Goal: Task Accomplishment & Management: Complete application form

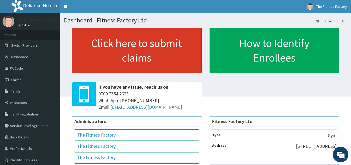
click at [151, 55] on link "Click here to submit claims" at bounding box center [137, 50] width 130 height 45
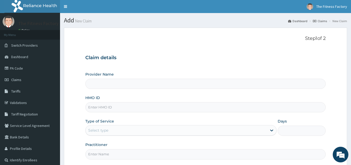
type input "Fitness Factory Ltd"
type input "1"
click at [128, 109] on input "HMO ID" at bounding box center [205, 107] width 240 height 10
type input "q"
type input "QCM/10006/A"
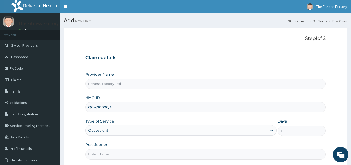
click at [120, 152] on input "Practitioner" at bounding box center [205, 154] width 240 height 10
type input "AKASH"
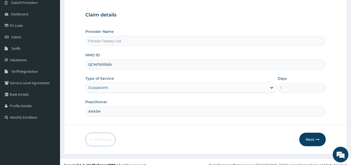
scroll to position [49, 0]
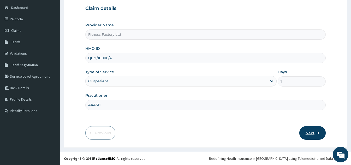
click at [313, 134] on button "Next" at bounding box center [312, 133] width 26 height 14
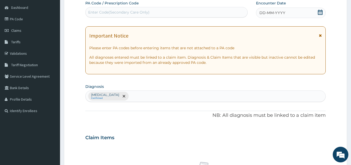
click at [321, 15] on span at bounding box center [320, 13] width 5 height 7
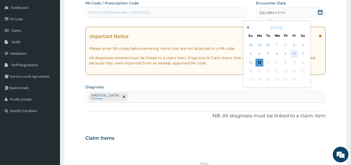
click at [293, 53] on div "10" at bounding box center [294, 54] width 8 height 8
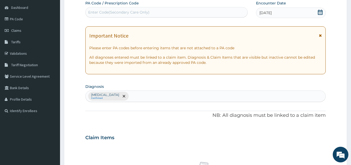
click at [182, 8] on div "Enter Code(Secondary Care Only)" at bounding box center [167, 12] width 162 height 8
type input "PA/140AAB"
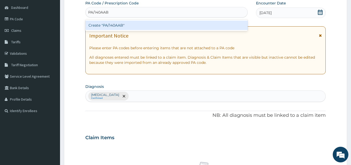
click at [109, 24] on div "Create "PA/140AAB"" at bounding box center [166, 25] width 162 height 9
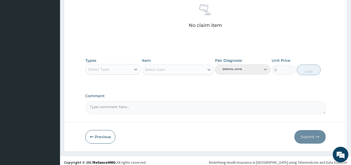
type input "PA/140AAB"
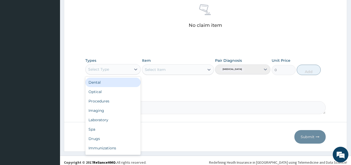
scroll to position [18, 0]
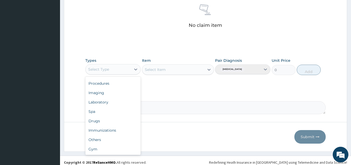
click at [115, 151] on div "Gym" at bounding box center [112, 149] width 55 height 9
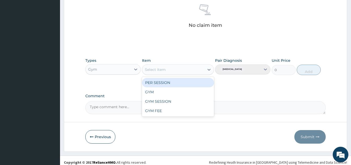
click at [157, 96] on div "GYM" at bounding box center [178, 91] width 72 height 9
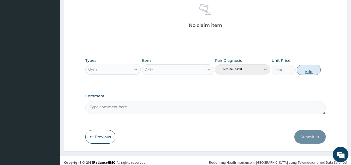
click at [310, 74] on button "Add" at bounding box center [309, 70] width 24 height 10
type input "0"
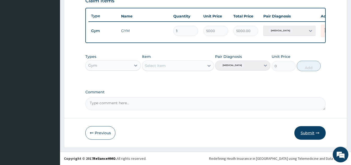
click at [308, 135] on button "Submit" at bounding box center [309, 133] width 31 height 14
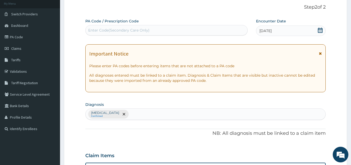
scroll to position [0, 0]
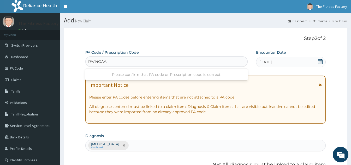
type input "PA/14OAAB"
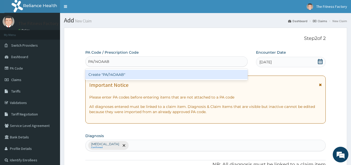
click at [172, 76] on div "Create "PA/14OAAB"" at bounding box center [166, 74] width 162 height 9
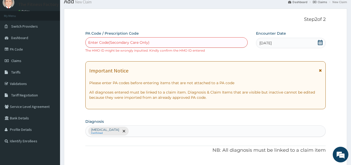
scroll to position [18, 0]
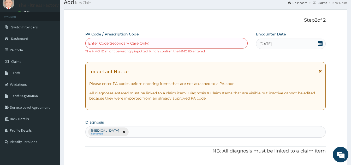
click at [177, 39] on div "Enter Code(Secondary Care Only)" at bounding box center [167, 43] width 162 height 8
click at [153, 42] on div "Enter Code(Secondary Care Only)" at bounding box center [167, 43] width 162 height 8
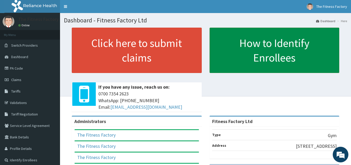
click at [220, 53] on link "How to Identify Enrollees" at bounding box center [275, 50] width 130 height 45
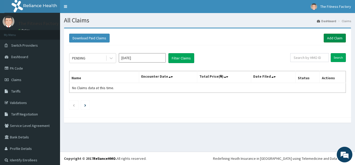
click at [328, 35] on link "Add Claim" at bounding box center [335, 38] width 22 height 9
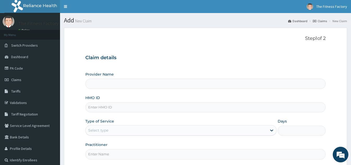
type input "Fitness Factory Ltd"
type input "1"
click at [133, 106] on input "HMO ID" at bounding box center [205, 107] width 240 height 10
type input "PWC/10364/A"
click at [118, 153] on input "Practitioner" at bounding box center [205, 154] width 240 height 10
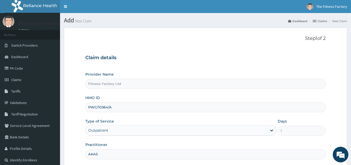
type input "AKASH"
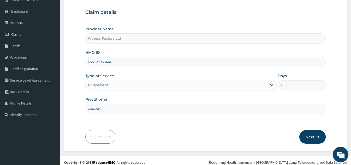
scroll to position [49, 0]
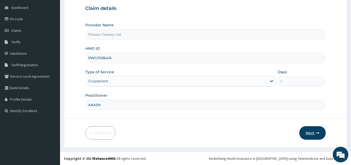
click at [314, 134] on button "Next" at bounding box center [312, 133] width 26 height 14
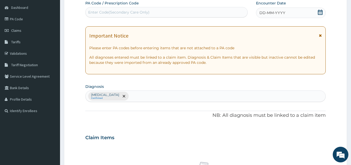
click at [313, 11] on div "DD-MM-YYYY" at bounding box center [291, 13] width 70 height 10
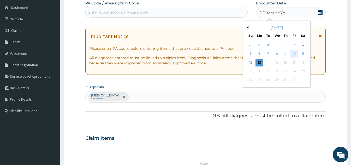
click at [295, 56] on div "10" at bounding box center [294, 54] width 8 height 8
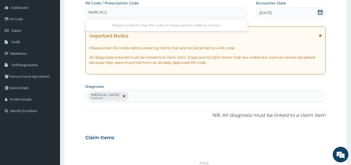
type input "PA/8CAC28"
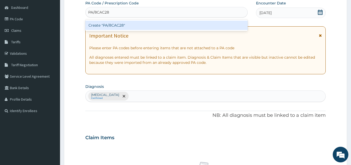
click at [109, 25] on div "Create "PA/8CAC28"" at bounding box center [166, 25] width 162 height 9
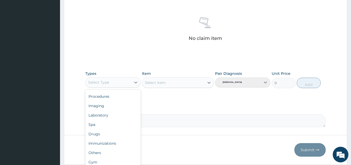
scroll to position [211, 0]
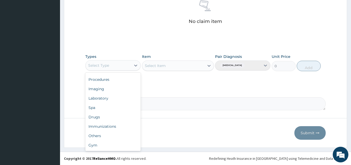
click at [118, 149] on div "Gym" at bounding box center [112, 145] width 55 height 9
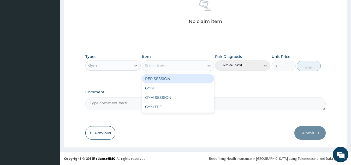
click at [172, 91] on div "GYM" at bounding box center [178, 87] width 72 height 9
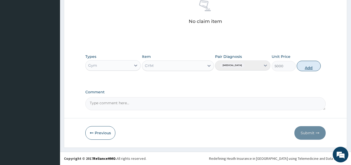
click at [306, 70] on button "Add" at bounding box center [309, 66] width 24 height 10
type input "0"
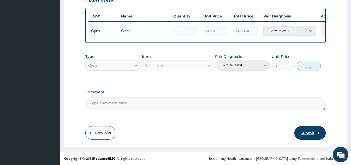
click at [311, 136] on button "Submit" at bounding box center [309, 133] width 31 height 14
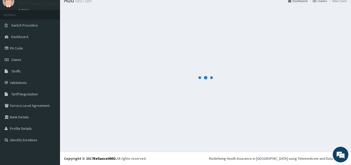
scroll to position [190, 0]
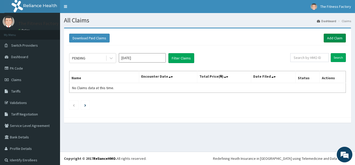
click at [335, 40] on link "Add Claim" at bounding box center [335, 38] width 22 height 9
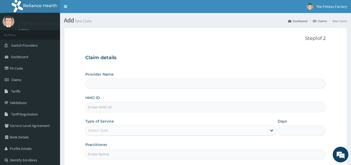
click at [124, 106] on input "HMO ID" at bounding box center [205, 107] width 240 height 10
type input "Fitness Factory Ltd"
type input "1"
type input "PGL/10172/A"
click at [118, 153] on input "Practitioner" at bounding box center [205, 154] width 240 height 10
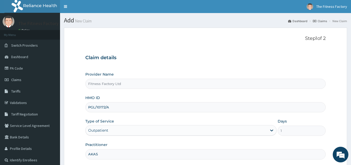
type input "AKASH"
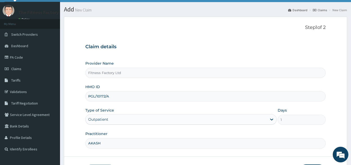
scroll to position [49, 0]
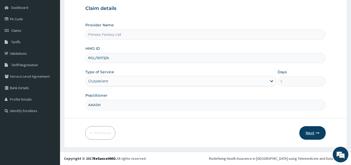
click at [312, 133] on button "Next" at bounding box center [312, 133] width 26 height 14
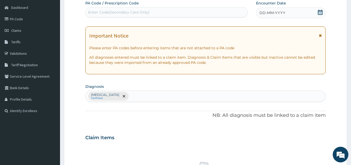
click at [297, 16] on div "DD-MM-YYYY" at bounding box center [291, 13] width 70 height 10
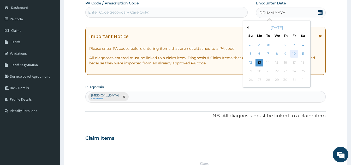
click at [295, 55] on div "10" at bounding box center [294, 54] width 8 height 8
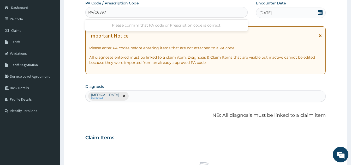
type input "PA/C65977"
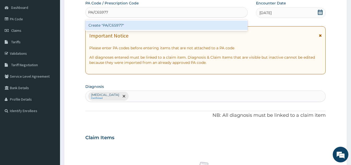
click at [161, 27] on div "Create "PA/C65977"" at bounding box center [166, 25] width 162 height 9
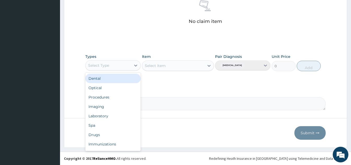
scroll to position [18, 0]
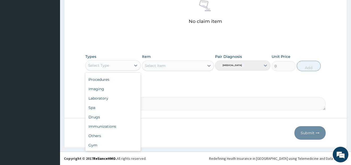
click at [116, 149] on div "Gym" at bounding box center [112, 145] width 55 height 9
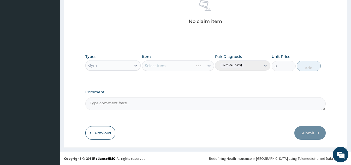
click at [193, 67] on div "Select Item" at bounding box center [167, 66] width 51 height 8
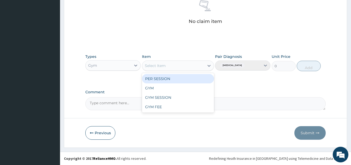
click at [177, 90] on div "GYM" at bounding box center [178, 87] width 72 height 9
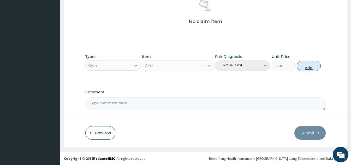
click at [310, 68] on button "Add" at bounding box center [309, 66] width 24 height 10
type input "0"
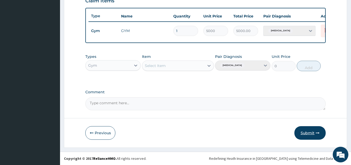
click at [311, 133] on button "Submit" at bounding box center [309, 133] width 31 height 14
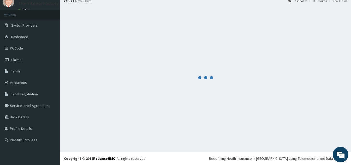
scroll to position [190, 0]
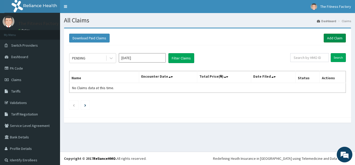
click at [336, 34] on link "Add Claim" at bounding box center [335, 38] width 22 height 9
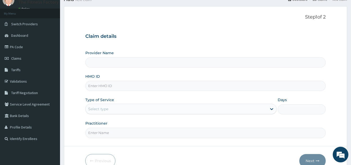
scroll to position [27, 0]
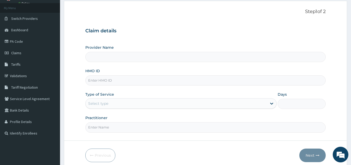
type input "Fitness Factory Ltd"
type input "1"
click at [175, 80] on input "HMO ID" at bounding box center [205, 80] width 240 height 10
type input "BZY/10023/B"
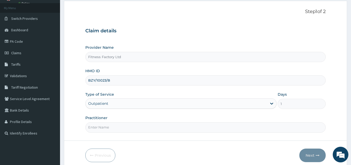
click at [178, 127] on input "Practitioner" at bounding box center [205, 127] width 240 height 10
type input "AKASH"
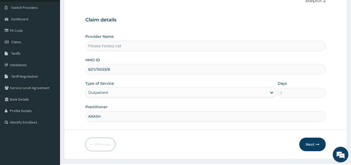
scroll to position [49, 0]
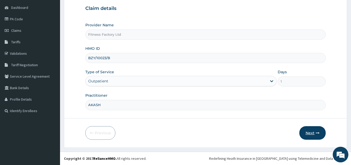
click at [312, 134] on button "Next" at bounding box center [312, 133] width 26 height 14
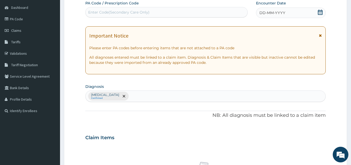
click at [290, 14] on div "DD-MM-YYYY" at bounding box center [291, 13] width 70 height 10
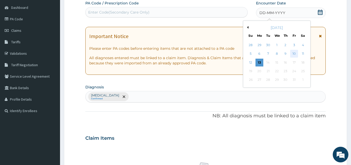
click at [292, 58] on div "10" at bounding box center [294, 54] width 8 height 8
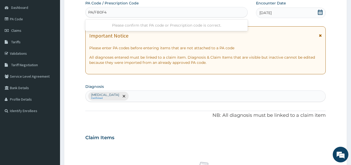
type input "PA/FB0F4E"
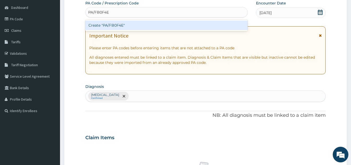
click at [134, 26] on div "Create "PA/FB0F4E"" at bounding box center [166, 25] width 162 height 9
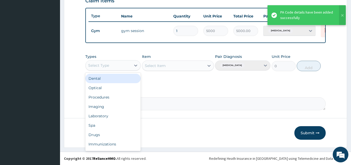
scroll to position [18, 0]
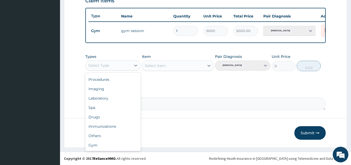
click at [109, 148] on div "Gym" at bounding box center [112, 145] width 55 height 9
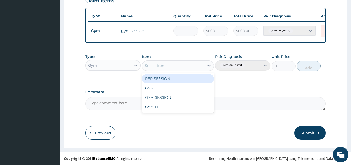
click at [163, 92] on div "GYM" at bounding box center [178, 87] width 72 height 9
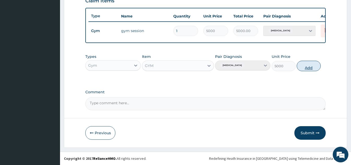
click at [304, 71] on button "Add" at bounding box center [309, 66] width 24 height 10
type input "0"
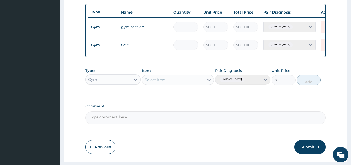
click at [309, 154] on button "Submit" at bounding box center [309, 147] width 31 height 14
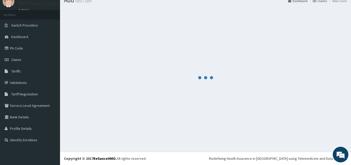
scroll to position [190, 0]
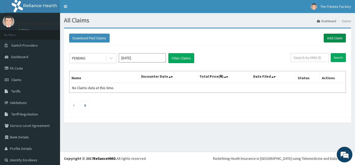
click at [335, 38] on link "Add Claim" at bounding box center [335, 38] width 22 height 9
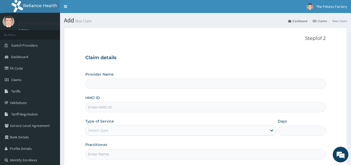
click at [139, 109] on input "HMO ID" at bounding box center [205, 107] width 240 height 10
type input "Fitness Factory Ltd"
type input "1"
click at [106, 107] on input "BPO/10014/A" at bounding box center [205, 107] width 240 height 10
type input "BPO/10017/A"
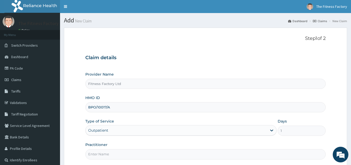
click at [103, 154] on input "Practitioner" at bounding box center [205, 154] width 240 height 10
type input "AKASH"
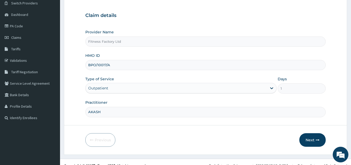
scroll to position [49, 0]
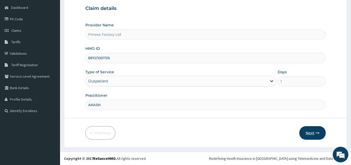
click at [316, 132] on icon "button" at bounding box center [318, 133] width 4 height 4
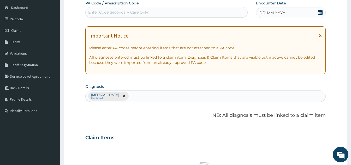
click at [296, 10] on div "DD-MM-YYYY" at bounding box center [291, 13] width 70 height 10
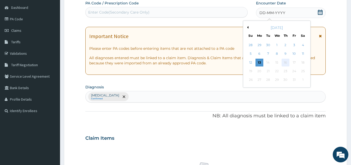
click at [285, 63] on div "16" at bounding box center [286, 63] width 8 height 8
click at [296, 53] on div "10" at bounding box center [294, 54] width 8 height 8
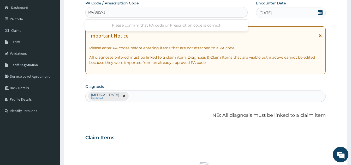
type input "PA/88573F"
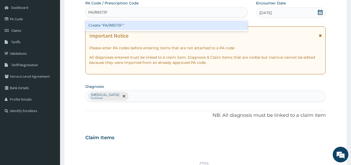
click at [152, 27] on div "Create "PA/88573F"" at bounding box center [166, 25] width 162 height 9
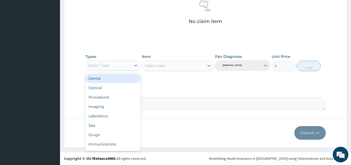
scroll to position [18, 0]
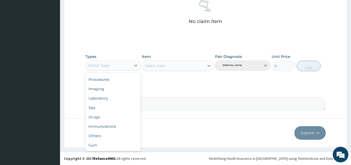
click at [108, 147] on div "Gym" at bounding box center [112, 145] width 55 height 9
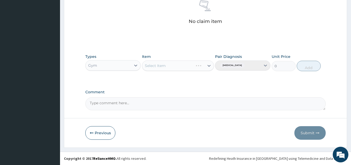
click at [193, 62] on div "Select Item" at bounding box center [167, 66] width 51 height 8
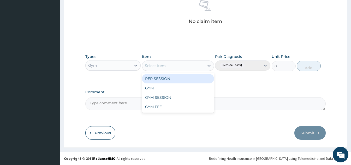
click at [169, 92] on div "GYM" at bounding box center [178, 87] width 72 height 9
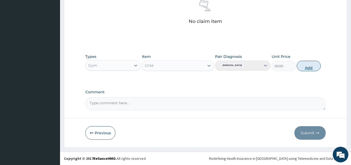
click at [313, 69] on button "Add" at bounding box center [309, 66] width 24 height 10
type input "0"
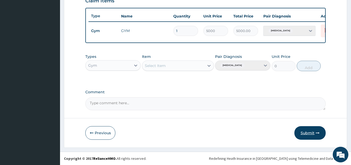
click at [310, 138] on button "Submit" at bounding box center [309, 133] width 31 height 14
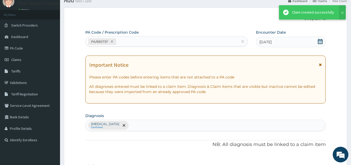
scroll to position [190, 0]
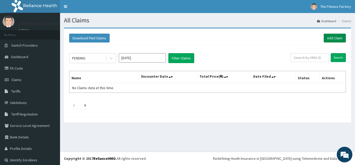
click at [331, 39] on link "Add Claim" at bounding box center [335, 38] width 22 height 9
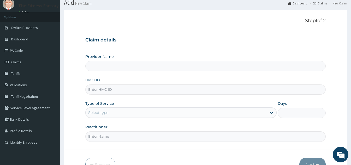
scroll to position [34, 0]
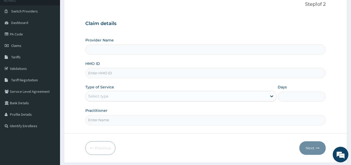
type input "Fitness Factory Ltd"
type input "1"
click at [188, 75] on input "HMO ID" at bounding box center [205, 73] width 240 height 10
type input "KCG/10004/A"
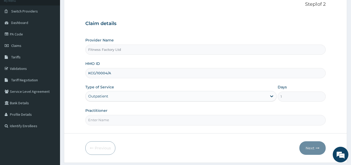
click at [113, 122] on input "Practitioner" at bounding box center [205, 120] width 240 height 10
type input "AKASH"
click at [321, 154] on button "Next" at bounding box center [312, 148] width 26 height 14
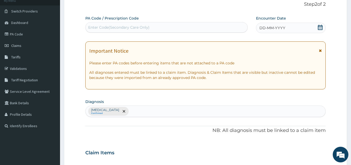
click at [289, 26] on div "DD-MM-YYYY" at bounding box center [291, 28] width 70 height 10
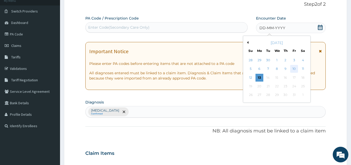
click at [294, 71] on div "10" at bounding box center [294, 69] width 8 height 8
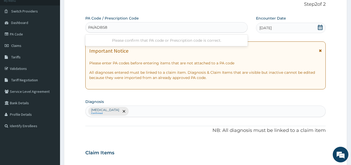
type input "PA/ADB587"
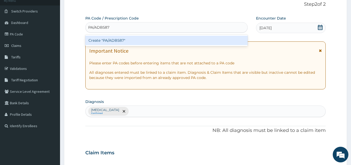
click at [150, 40] on div "Create "PA/ADB587"" at bounding box center [166, 40] width 162 height 9
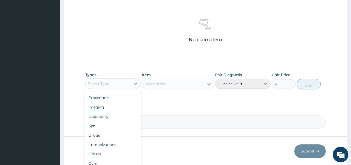
scroll to position [211, 0]
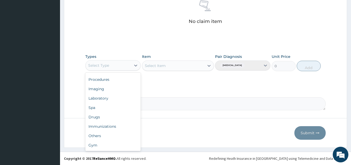
click at [111, 148] on div "Gym" at bounding box center [112, 145] width 55 height 9
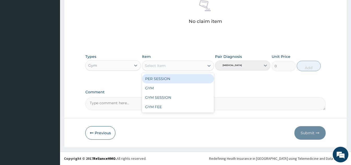
click at [166, 89] on div "GYM" at bounding box center [178, 87] width 72 height 9
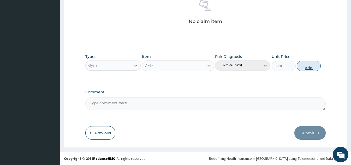
click at [304, 65] on button "Add" at bounding box center [309, 66] width 24 height 10
type input "0"
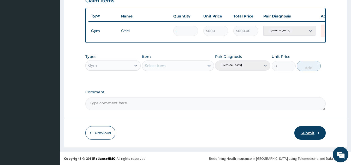
click at [310, 134] on button "Submit" at bounding box center [309, 133] width 31 height 14
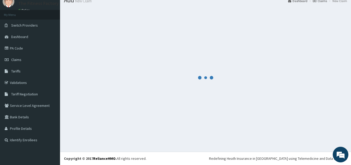
scroll to position [190, 0]
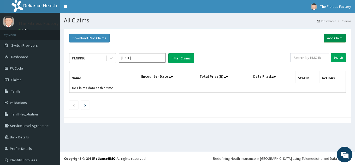
click at [335, 37] on link "Add Claim" at bounding box center [335, 38] width 22 height 9
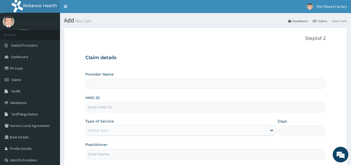
type input "Fitness Factory Ltd"
type input "1"
click at [118, 110] on input "HMO ID" at bounding box center [205, 107] width 240 height 10
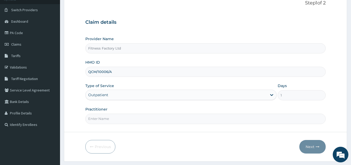
scroll to position [43, 0]
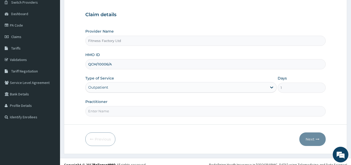
type input "QCM/10006/A"
click at [157, 112] on input "Practitioner" at bounding box center [205, 111] width 240 height 10
type input "AKASH"
click at [316, 142] on button "Next" at bounding box center [312, 140] width 26 height 14
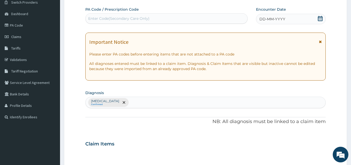
click at [301, 22] on div "DD-MM-YYYY" at bounding box center [291, 19] width 70 height 10
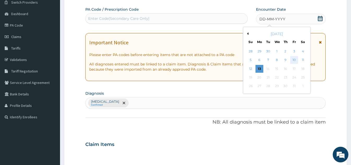
click at [295, 62] on div "10" at bounding box center [294, 60] width 8 height 8
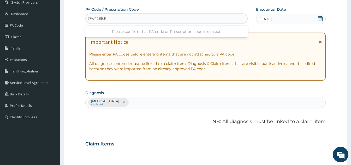
type input "PA/42EBF7"
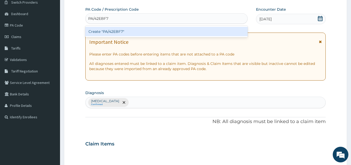
click at [172, 31] on div "Create "PA/42EBF7"" at bounding box center [166, 31] width 162 height 9
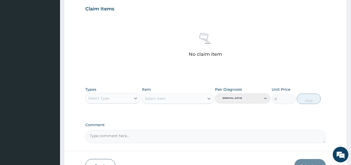
scroll to position [186, 0]
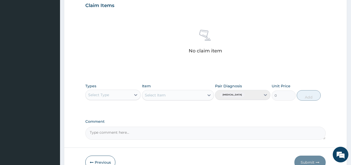
type input "PA/42EBF7"
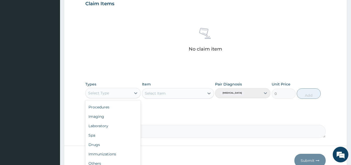
scroll to position [215, 0]
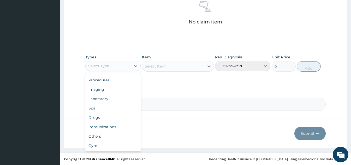
click at [110, 149] on div "Gym" at bounding box center [112, 145] width 55 height 9
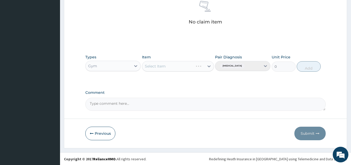
click at [193, 67] on div "Select Item" at bounding box center [167, 66] width 51 height 8
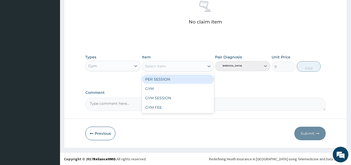
click at [165, 92] on div "GYM" at bounding box center [178, 88] width 72 height 9
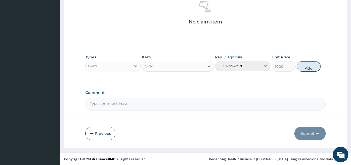
click at [307, 70] on button "Add" at bounding box center [309, 66] width 24 height 10
type input "0"
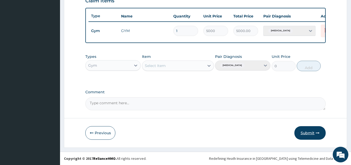
click at [310, 134] on button "Submit" at bounding box center [309, 133] width 31 height 14
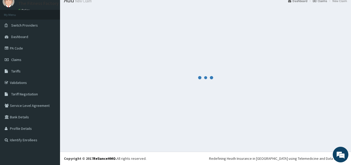
scroll to position [190, 0]
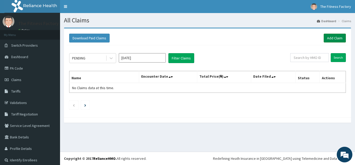
click at [332, 36] on link "Add Claim" at bounding box center [335, 38] width 22 height 9
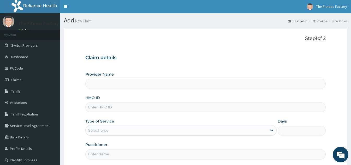
type input "Fitness Factory Ltd"
type input "1"
click at [184, 110] on input "HMO ID" at bounding box center [205, 107] width 240 height 10
type input "TLR/10105/A"
click at [124, 155] on input "Practitioner" at bounding box center [205, 154] width 240 height 10
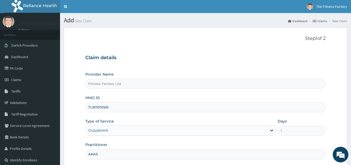
type input "AKASH"
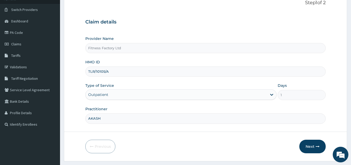
scroll to position [49, 0]
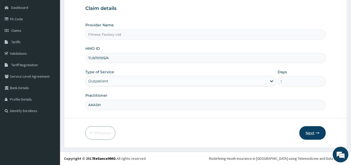
click at [313, 126] on button "Next" at bounding box center [312, 133] width 26 height 14
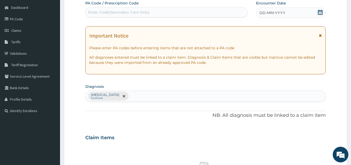
click at [287, 12] on div "DD-MM-YYYY" at bounding box center [291, 13] width 70 height 10
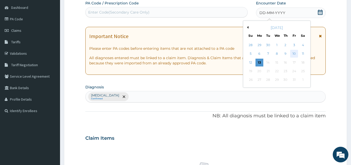
click at [296, 57] on div "10" at bounding box center [294, 54] width 8 height 8
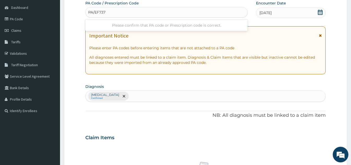
type input "PA/EF737C"
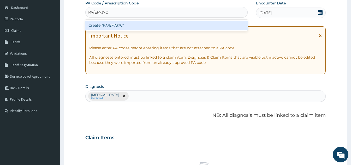
click at [153, 21] on div "Create "PA/EF737C"" at bounding box center [166, 25] width 162 height 9
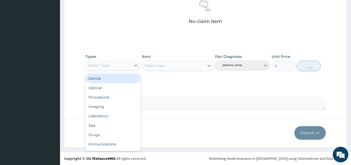
scroll to position [18, 0]
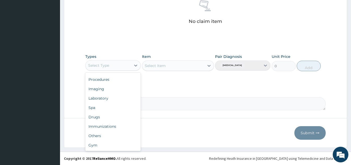
click at [104, 150] on div "Gym" at bounding box center [112, 145] width 55 height 9
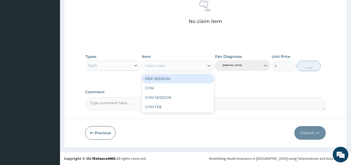
click at [158, 90] on div "GYM" at bounding box center [178, 87] width 72 height 9
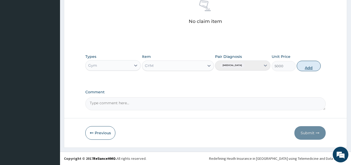
click at [312, 70] on button "Add" at bounding box center [309, 66] width 24 height 10
type input "0"
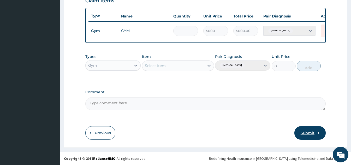
click at [310, 132] on button "Submit" at bounding box center [309, 133] width 31 height 14
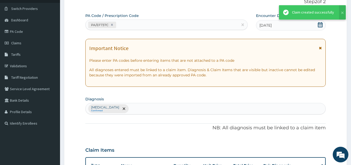
scroll to position [0, 0]
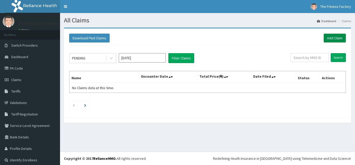
click at [332, 41] on link "Add Claim" at bounding box center [335, 38] width 22 height 9
click at [332, 40] on link "Add Claim" at bounding box center [335, 38] width 22 height 9
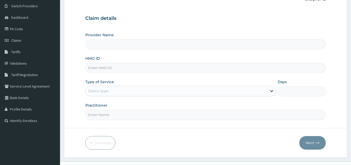
scroll to position [40, 0]
click at [216, 69] on input "HMO ID" at bounding box center [205, 67] width 240 height 10
type input "Fitness Factory Ltd"
type input "1"
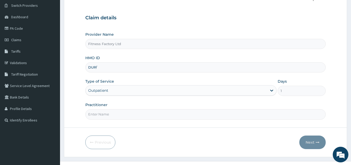
scroll to position [0, 0]
type input "DUP/10033/A"
click at [130, 114] on input "Practitioner" at bounding box center [205, 114] width 240 height 10
type input "AKASH"
click at [314, 147] on button "Next" at bounding box center [312, 143] width 26 height 14
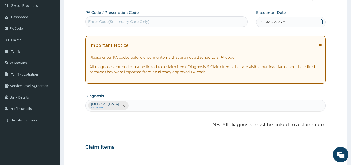
click at [285, 21] on div "DD-MM-YYYY" at bounding box center [291, 22] width 70 height 10
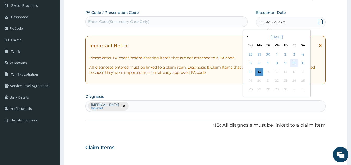
click at [294, 64] on div "10" at bounding box center [294, 63] width 8 height 8
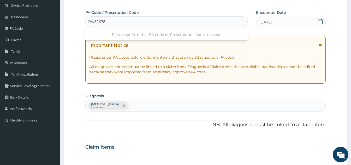
type input "PA/52678C"
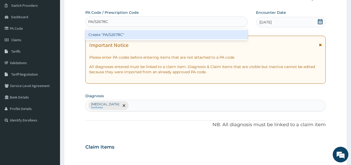
click at [177, 33] on div "Create "PA/52678C"" at bounding box center [166, 34] width 162 height 9
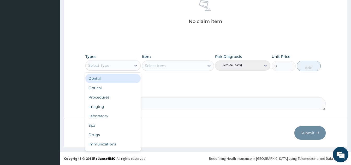
scroll to position [18, 0]
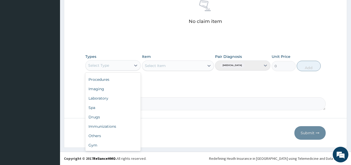
click at [103, 148] on div "Gym" at bounding box center [112, 145] width 55 height 9
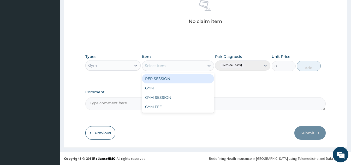
click at [160, 88] on div "GYM" at bounding box center [178, 87] width 72 height 9
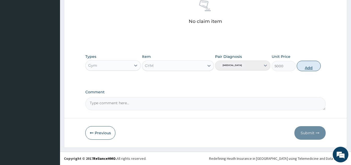
click at [303, 67] on button "Add" at bounding box center [309, 66] width 24 height 10
type input "0"
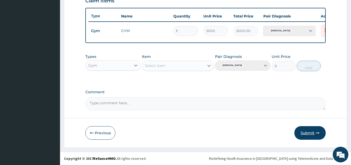
click at [305, 135] on button "Submit" at bounding box center [309, 133] width 31 height 14
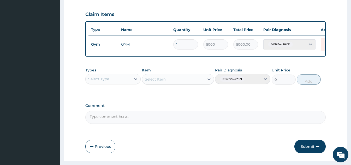
scroll to position [190, 0]
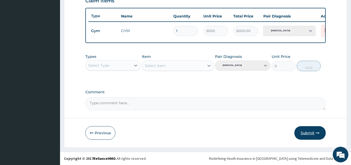
click at [309, 135] on button "Submit" at bounding box center [309, 133] width 31 height 14
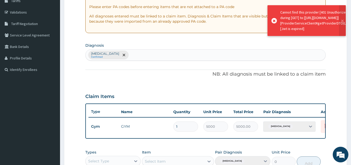
scroll to position [90, 0]
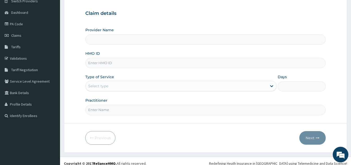
type input "Fitness Factory Ltd"
type input "1"
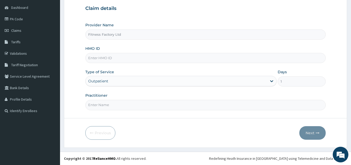
click at [174, 60] on input "HMO ID" at bounding box center [205, 58] width 240 height 10
type input "D"
type input "DUP/10033/A"
click at [115, 105] on input "Practitioner" at bounding box center [205, 105] width 240 height 10
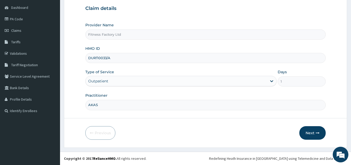
type input "AKASH"
click at [313, 134] on button "Next" at bounding box center [312, 133] width 26 height 14
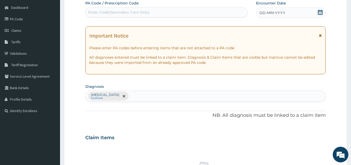
click at [282, 15] on span "DD-MM-YYYY" at bounding box center [272, 12] width 26 height 5
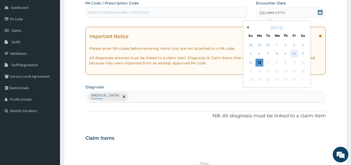
click at [296, 53] on div "10" at bounding box center [294, 54] width 8 height 8
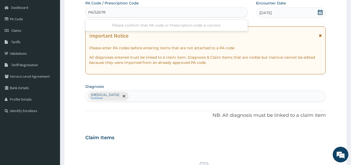
type input "PA/52678C"
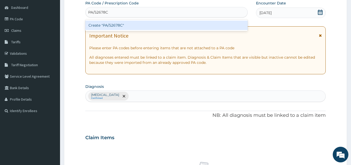
click at [161, 26] on div "Create "PA/52678C"" at bounding box center [166, 25] width 162 height 9
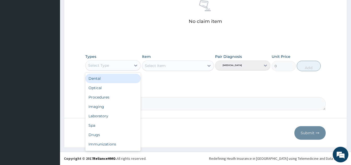
scroll to position [18, 0]
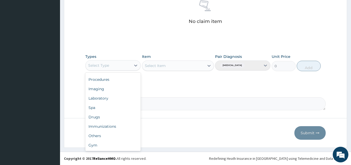
click at [105, 149] on div "Gym" at bounding box center [112, 145] width 55 height 9
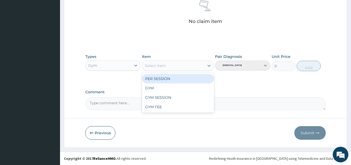
click at [163, 89] on div "GYM" at bounding box center [178, 87] width 72 height 9
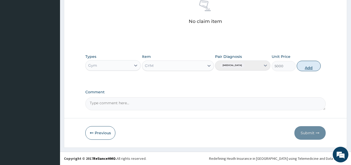
click at [307, 70] on button "Add" at bounding box center [309, 66] width 24 height 10
type input "0"
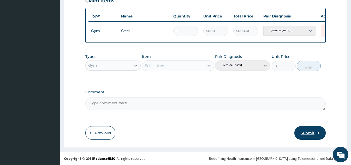
click at [307, 135] on button "Submit" at bounding box center [309, 133] width 31 height 14
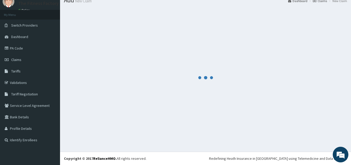
scroll to position [190, 0]
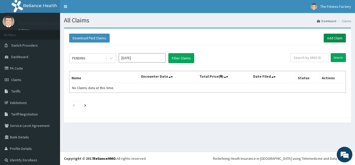
click at [328, 37] on link "Add Claim" at bounding box center [335, 38] width 22 height 9
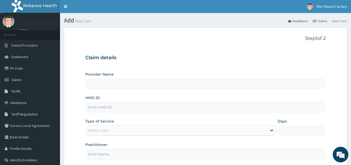
click at [151, 109] on input "HMO ID" at bounding box center [205, 107] width 240 height 10
type input "T"
type input "Fitness Factory Ltd"
type input "1"
type input "TLR/10191/A"
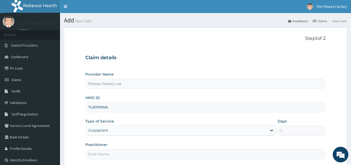
click at [102, 153] on input "Practitioner" at bounding box center [205, 154] width 240 height 10
type input "AKASH"
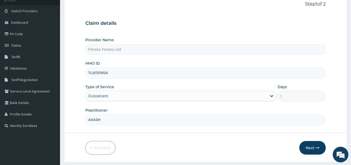
scroll to position [49, 0]
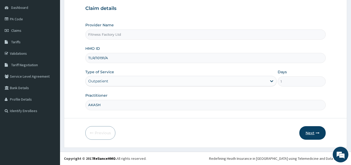
click at [306, 134] on button "Next" at bounding box center [312, 133] width 26 height 14
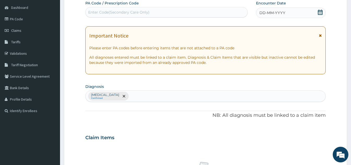
click at [295, 11] on div "DD-MM-YYYY" at bounding box center [291, 13] width 70 height 10
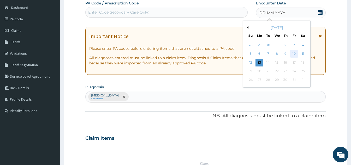
click at [297, 57] on div "10" at bounding box center [294, 54] width 8 height 8
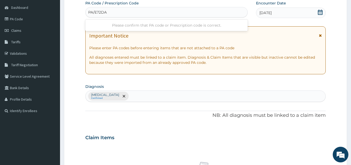
type input "PA/E72DAO"
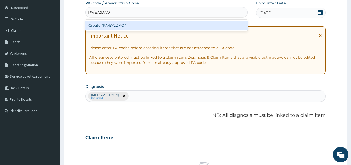
click at [176, 26] on div "Create "PA/E72DAO"" at bounding box center [166, 25] width 162 height 9
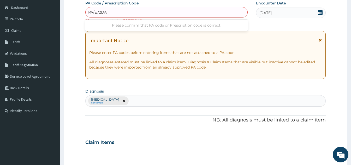
type input "PA/E72DA0"
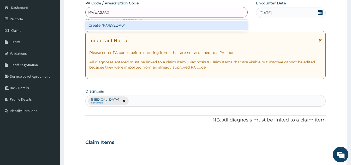
click at [163, 26] on div "Create "PA/E72DA0"" at bounding box center [166, 25] width 162 height 9
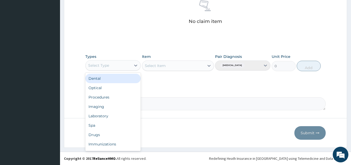
scroll to position [18, 0]
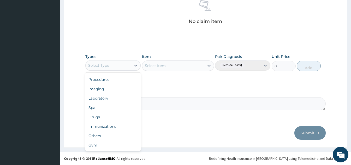
click at [104, 149] on div "Gym" at bounding box center [112, 145] width 55 height 9
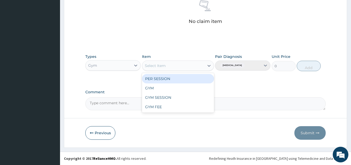
click at [162, 91] on div "GYM" at bounding box center [178, 87] width 72 height 9
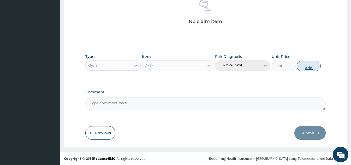
click at [308, 70] on button "Add" at bounding box center [309, 66] width 24 height 10
type input "0"
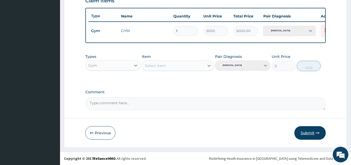
click at [310, 136] on button "Submit" at bounding box center [309, 133] width 31 height 14
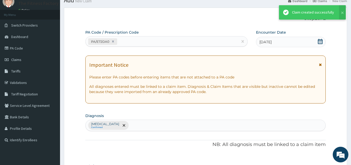
scroll to position [190, 0]
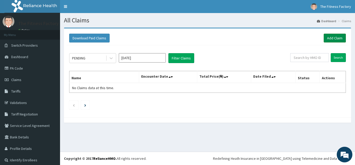
click at [327, 38] on link "Add Claim" at bounding box center [335, 38] width 22 height 9
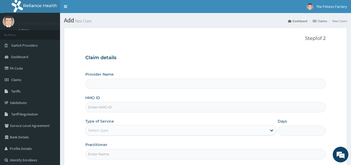
type input "Fitness Factory Ltd"
type input "1"
click at [148, 108] on input "HMO ID" at bounding box center [205, 107] width 240 height 10
type input "CGO/10003/A"
click at [132, 154] on input "Practitioner" at bounding box center [205, 154] width 240 height 10
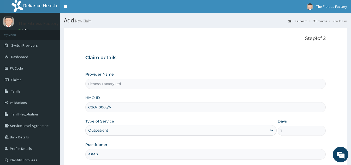
type input "AKASH"
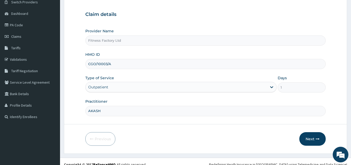
scroll to position [44, 0]
click at [318, 137] on icon "button" at bounding box center [318, 139] width 4 height 4
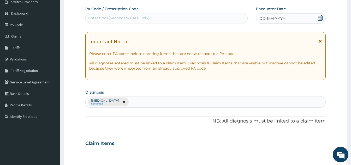
click at [286, 21] on div "DD-MM-YYYY" at bounding box center [291, 18] width 70 height 10
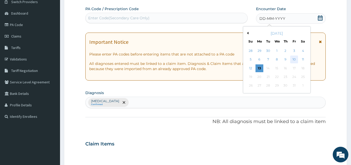
click at [291, 62] on div "10" at bounding box center [294, 60] width 8 height 8
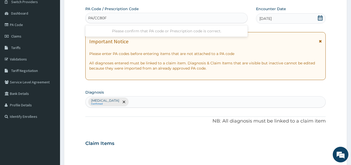
type input "PA/CC80F1"
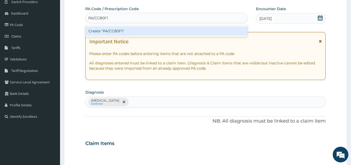
click at [163, 31] on div "Create "PA/CC80F1"" at bounding box center [166, 30] width 162 height 9
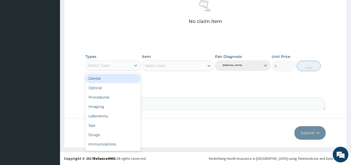
scroll to position [18, 0]
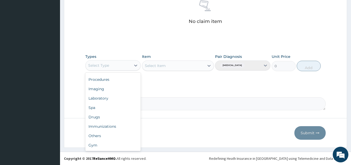
click at [101, 150] on div "Gym" at bounding box center [112, 145] width 55 height 9
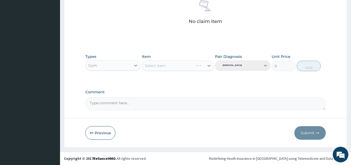
click at [189, 66] on div "Select Item" at bounding box center [178, 66] width 72 height 10
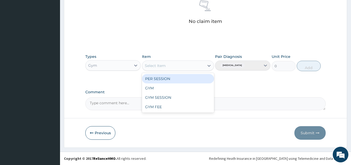
click at [161, 91] on div "GYM" at bounding box center [178, 87] width 72 height 9
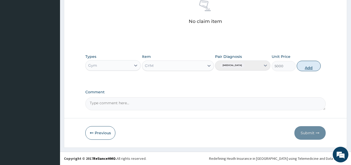
click at [307, 67] on button "Add" at bounding box center [309, 66] width 24 height 10
type input "0"
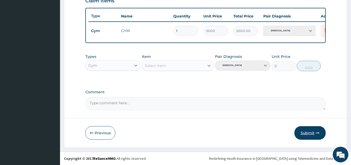
click at [312, 134] on button "Submit" at bounding box center [309, 133] width 31 height 14
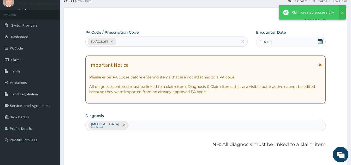
scroll to position [190, 0]
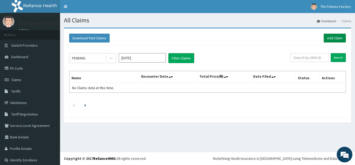
click at [328, 34] on link "Add Claim" at bounding box center [335, 38] width 22 height 9
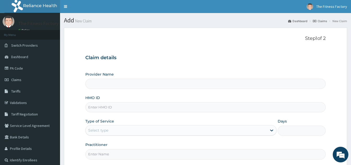
click at [236, 111] on input "HMO ID" at bounding box center [205, 107] width 240 height 10
type input "Fitness Factory Ltd"
type input "1"
type input "LLR/10001/A"
click at [212, 158] on input "Practitioner" at bounding box center [205, 154] width 240 height 10
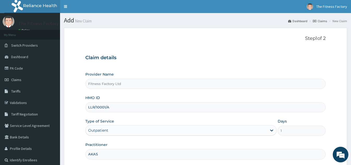
type input "AKASH"
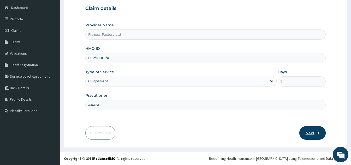
click at [307, 137] on button "Next" at bounding box center [312, 133] width 26 height 14
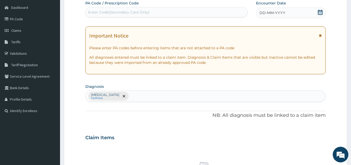
click at [280, 13] on span "DD-MM-YYYY" at bounding box center [272, 12] width 26 height 5
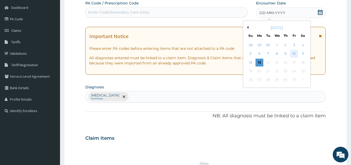
click at [295, 55] on div "10" at bounding box center [294, 54] width 8 height 8
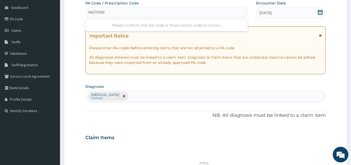
type input "PA/7535F3"
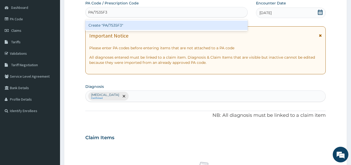
click at [196, 26] on div "Create "PA/7535F3"" at bounding box center [166, 25] width 162 height 9
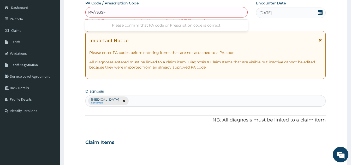
type input "PA/7S3SF3"
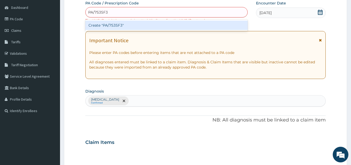
click at [162, 28] on div "Create "PA/7S3SF3"" at bounding box center [166, 25] width 162 height 9
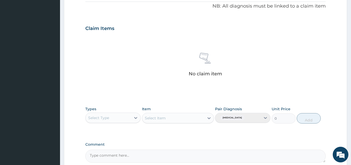
scroll to position [216, 0]
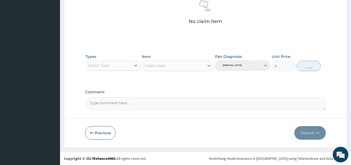
type input "PA/7535F3"
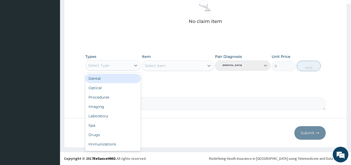
scroll to position [18, 0]
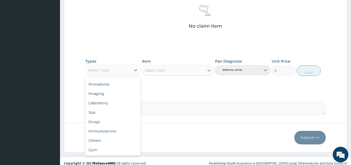
click at [104, 151] on div "Gym" at bounding box center [112, 149] width 55 height 9
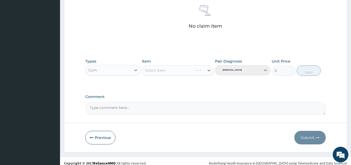
click at [187, 71] on div "Select Item" at bounding box center [178, 70] width 72 height 10
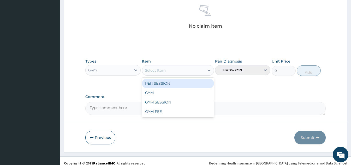
click at [152, 95] on div "GYM" at bounding box center [178, 92] width 72 height 9
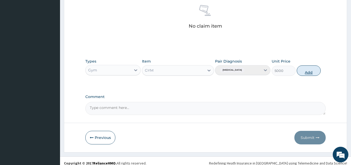
click at [312, 73] on button "Add" at bounding box center [309, 70] width 24 height 10
type input "0"
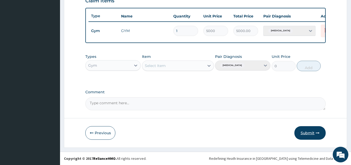
click at [312, 136] on button "Submit" at bounding box center [309, 133] width 31 height 14
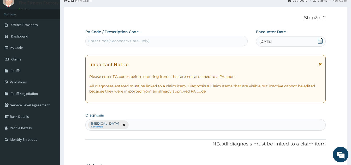
scroll to position [0, 0]
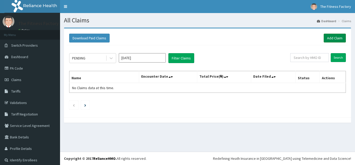
click at [329, 41] on link "Add Claim" at bounding box center [335, 38] width 22 height 9
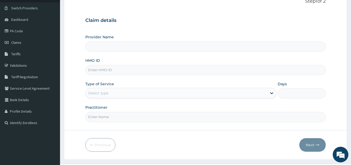
scroll to position [49, 0]
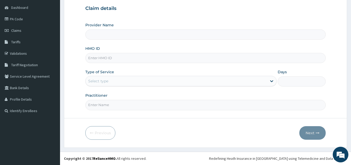
type input "Fitness Factory Ltd"
type input "1"
click at [145, 63] on input "HMO ID" at bounding box center [205, 58] width 240 height 10
type input "LLD/10091/A"
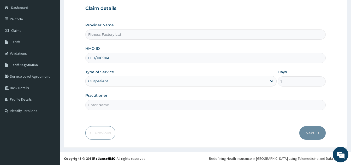
click at [134, 103] on input "Practitioner" at bounding box center [205, 105] width 240 height 10
type input "AKASH"
click at [314, 133] on button "Next" at bounding box center [312, 133] width 26 height 14
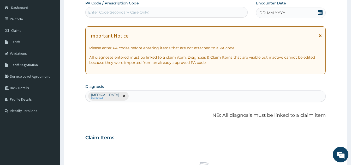
click at [279, 16] on div "DD-MM-YYYY" at bounding box center [291, 13] width 70 height 10
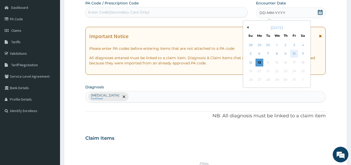
click at [295, 54] on div "10" at bounding box center [294, 54] width 8 height 8
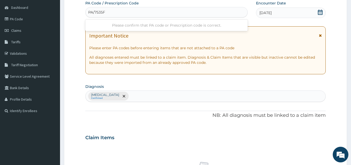
type input "PA/7535F3"
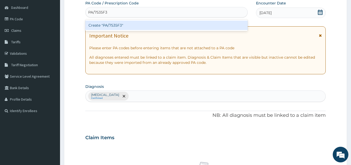
click at [182, 25] on div "Create "PA/7535F3"" at bounding box center [166, 25] width 162 height 9
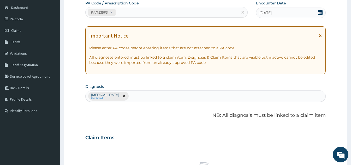
click at [134, 103] on div "PA Code / Prescription Code PA/7535F3 Encounter Date 10-10-2025 Important Notic…" at bounding box center [205, 137] width 240 height 272
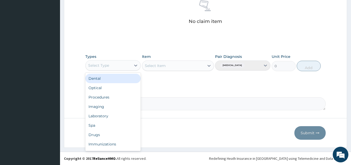
scroll to position [18, 0]
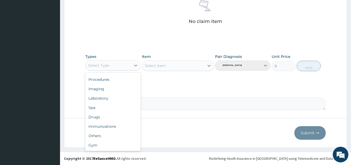
click at [110, 147] on div "Gym" at bounding box center [112, 145] width 55 height 9
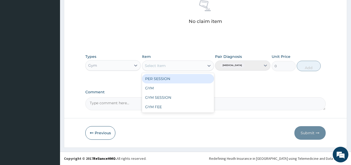
click at [155, 90] on div "GYM" at bounding box center [178, 87] width 72 height 9
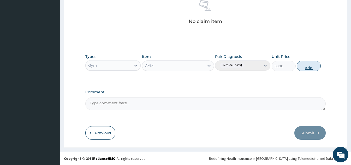
click at [308, 69] on button "Add" at bounding box center [309, 66] width 24 height 10
type input "0"
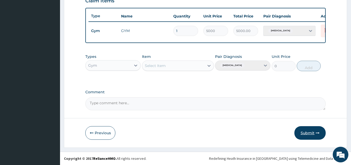
click at [307, 137] on button "Submit" at bounding box center [309, 133] width 31 height 14
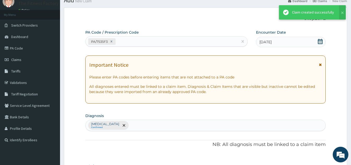
scroll to position [190, 0]
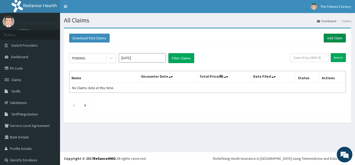
click at [325, 40] on link "Add Claim" at bounding box center [335, 38] width 22 height 9
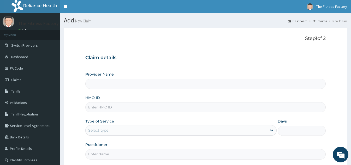
click at [215, 111] on input "HMO ID" at bounding box center [205, 107] width 240 height 10
type input "Fitness Factory Ltd"
type input "1"
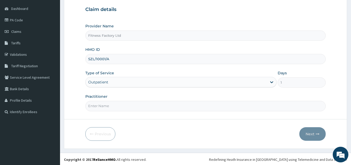
scroll to position [49, 0]
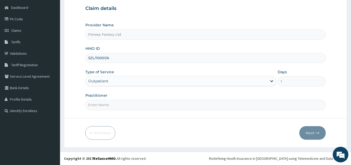
type input "SZL/10001/A"
click at [186, 107] on input "Practitioner" at bounding box center [205, 105] width 240 height 10
type input "AKASH"
click at [312, 134] on button "Next" at bounding box center [312, 133] width 26 height 14
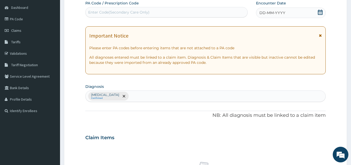
click at [285, 13] on div "DD-MM-YYYY" at bounding box center [291, 13] width 70 height 10
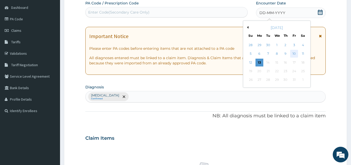
click at [296, 54] on div "10" at bounding box center [294, 54] width 8 height 8
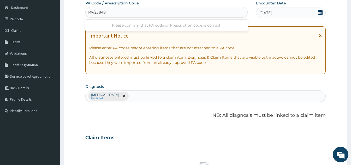
type input "PA/238482"
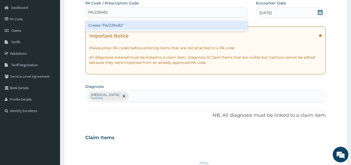
click at [183, 28] on div "Create "PA/238482"" at bounding box center [166, 25] width 162 height 9
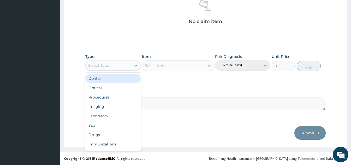
scroll to position [18, 0]
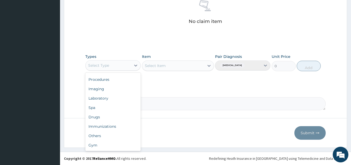
click at [105, 149] on div "Gym" at bounding box center [112, 145] width 55 height 9
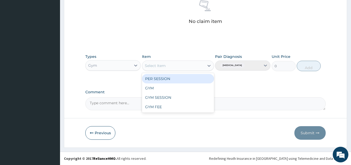
click at [157, 90] on div "GYM" at bounding box center [178, 87] width 72 height 9
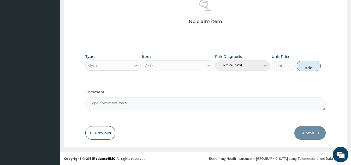
click at [313, 110] on textarea "Comment" at bounding box center [205, 103] width 240 height 13
click at [317, 70] on button "Add" at bounding box center [309, 66] width 24 height 10
type input "0"
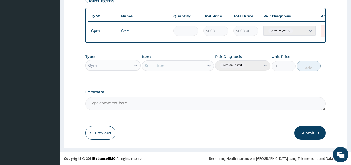
click at [307, 129] on button "Submit" at bounding box center [309, 133] width 31 height 14
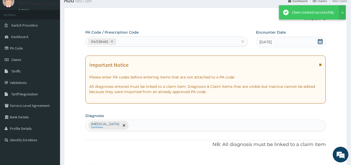
scroll to position [190, 0]
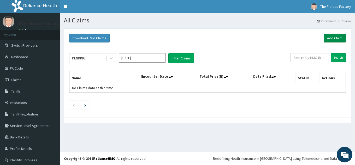
click at [332, 35] on link "Add Claim" at bounding box center [335, 38] width 22 height 9
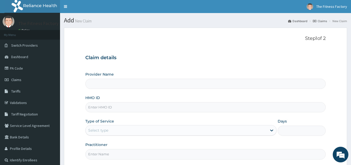
type input "Fitness Factory Ltd"
type input "1"
click at [227, 103] on input "HMO ID" at bounding box center [205, 107] width 240 height 10
type input "PWC/10364/A"
click at [184, 156] on input "Practitioner" at bounding box center [205, 154] width 240 height 10
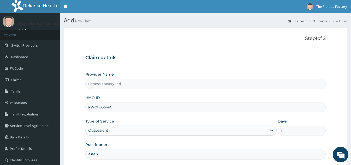
type input "AKASH"
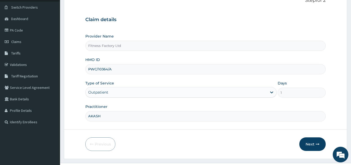
scroll to position [49, 0]
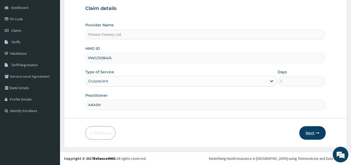
click at [316, 134] on icon "button" at bounding box center [318, 133] width 4 height 4
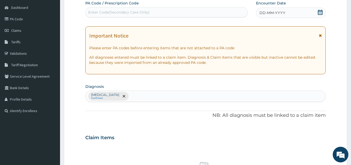
click at [282, 9] on div "DD-MM-YYYY" at bounding box center [291, 13] width 70 height 10
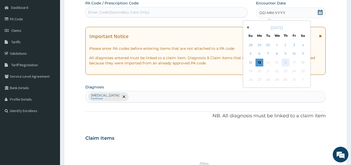
click at [285, 63] on div "16" at bounding box center [286, 63] width 8 height 8
click at [303, 56] on div "11" at bounding box center [303, 54] width 8 height 8
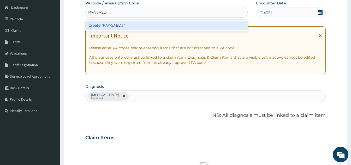
type input "PA/75AED3"
click at [155, 26] on div "Create "PA/75AED3"" at bounding box center [166, 25] width 162 height 9
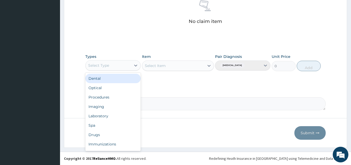
scroll to position [18, 0]
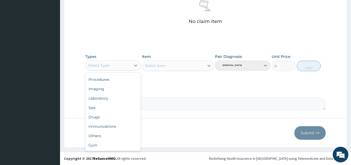
click at [100, 150] on div "Gym" at bounding box center [112, 145] width 55 height 9
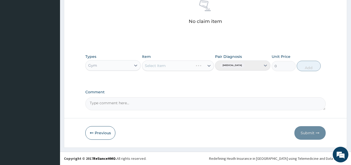
click at [185, 68] on div "Select Item" at bounding box center [178, 66] width 72 height 10
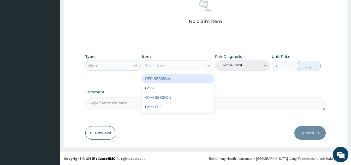
click at [152, 93] on div "GYM SESSION" at bounding box center [178, 97] width 72 height 9
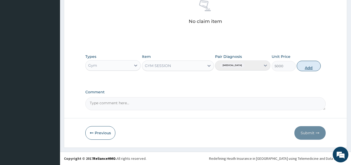
click at [311, 69] on button "Add" at bounding box center [309, 66] width 24 height 10
type input "0"
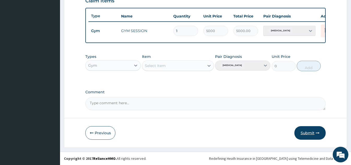
click at [311, 131] on button "Submit" at bounding box center [309, 133] width 31 height 14
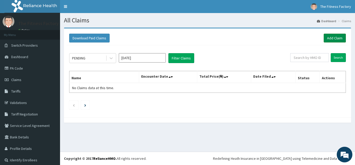
click at [327, 37] on link "Add Claim" at bounding box center [335, 38] width 22 height 9
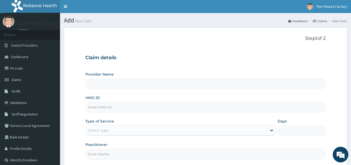
click at [164, 112] on input "HMO ID" at bounding box center [205, 107] width 240 height 10
type input "Fitness Factory Ltd"
type input "1"
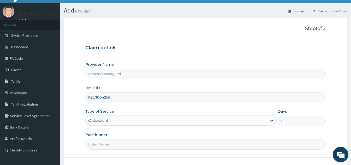
scroll to position [33, 0]
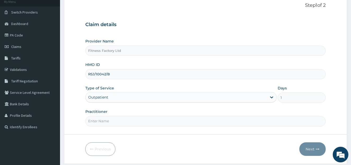
type input "RSJ/10042/B"
click at [172, 122] on input "Practitioner" at bounding box center [205, 121] width 240 height 10
type input "AKASH"
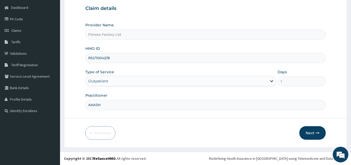
scroll to position [49, 0]
click at [311, 138] on button "Next" at bounding box center [312, 134] width 26 height 14
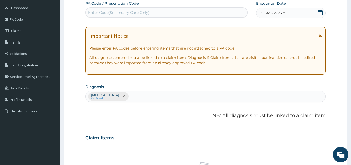
click at [285, 14] on div "DD-MM-YYYY" at bounding box center [291, 13] width 70 height 10
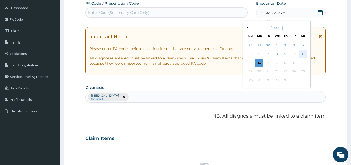
click at [306, 55] on div "11" at bounding box center [303, 54] width 8 height 8
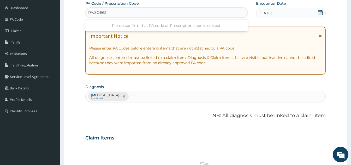
type input "PA/3OE635"
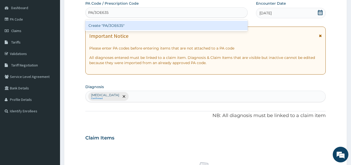
click at [142, 22] on div "Create "PA/3OE635"" at bounding box center [166, 25] width 162 height 9
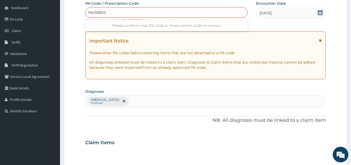
type input "PA/30E635"
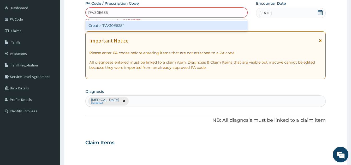
click at [171, 28] on div "Create "PA/30E635"" at bounding box center [166, 25] width 162 height 9
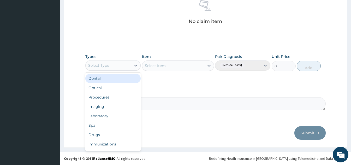
scroll to position [18, 0]
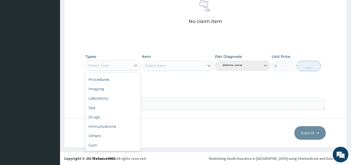
click at [105, 148] on div "Gym" at bounding box center [112, 145] width 55 height 9
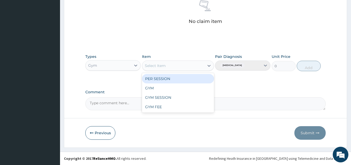
click at [153, 92] on div "GYM" at bounding box center [178, 87] width 72 height 9
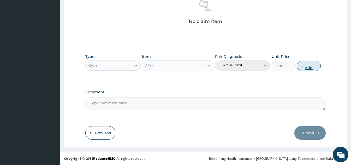
click at [310, 71] on button "Add" at bounding box center [309, 66] width 24 height 10
type input "0"
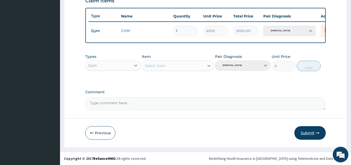
click at [305, 133] on button "Submit" at bounding box center [309, 133] width 31 height 14
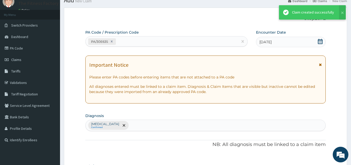
scroll to position [190, 0]
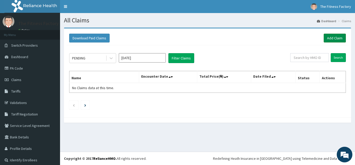
click at [334, 38] on link "Add Claim" at bounding box center [335, 38] width 22 height 9
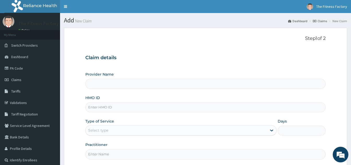
type input "Fitness Factory Ltd"
type input "1"
click at [190, 110] on input "HMO ID" at bounding box center [205, 107] width 240 height 10
type input "OPN/10011/A"
click at [154, 155] on input "Practitioner" at bounding box center [205, 154] width 240 height 10
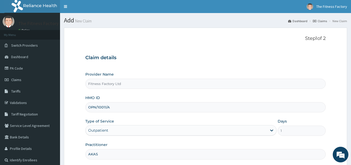
type input "AKASH"
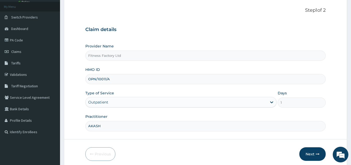
scroll to position [49, 0]
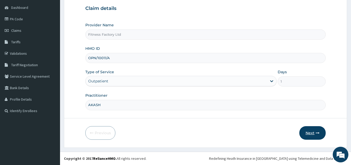
click at [311, 134] on button "Next" at bounding box center [312, 133] width 26 height 14
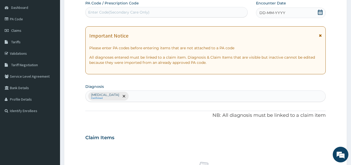
click at [288, 15] on div "DD-MM-YYYY" at bounding box center [291, 13] width 70 height 10
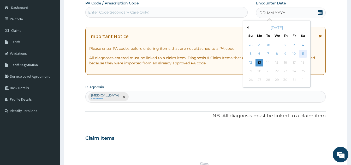
click at [306, 55] on div "11" at bounding box center [303, 54] width 8 height 8
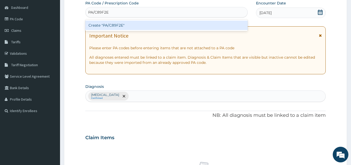
type input "PA/C89F2E"
click at [120, 84] on div "PA Code / Prescription Code option Create "PA/C89F2E" focused, 1 of 1. 1 result…" at bounding box center [205, 137] width 240 height 272
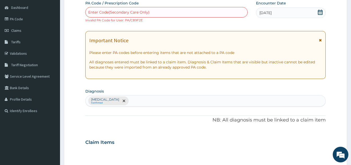
click at [105, 13] on div "Enter Code(Secondary Care Only)" at bounding box center [118, 12] width 61 height 5
type input "PA/C89F2F"
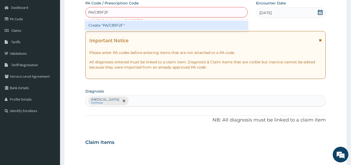
click at [106, 24] on div "Create "PA/C89F2F"" at bounding box center [166, 25] width 162 height 9
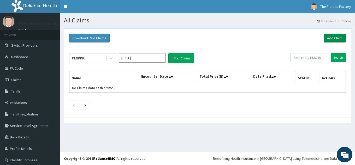
click at [324, 39] on link "Add Claim" at bounding box center [335, 38] width 22 height 9
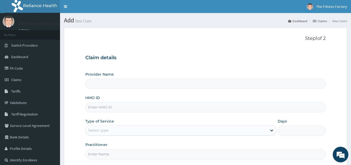
type input "Fitness Factory Ltd"
type input "1"
click at [205, 110] on input "HMO ID" at bounding box center [205, 107] width 240 height 10
type input "OPN/10011/B"
click at [173, 157] on input "Practitioner" at bounding box center [205, 154] width 240 height 10
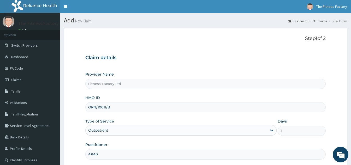
type input "AKASH"
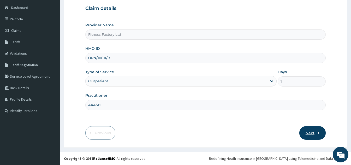
click at [315, 135] on button "Next" at bounding box center [312, 133] width 26 height 14
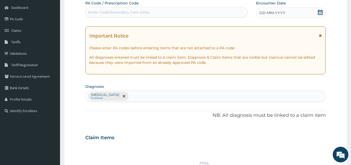
click at [292, 13] on div "DD-MM-YYYY" at bounding box center [291, 13] width 70 height 10
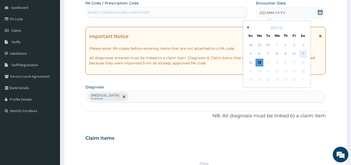
click at [304, 55] on div "11" at bounding box center [303, 54] width 8 height 8
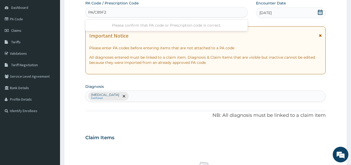
type input "PA/C89F2F"
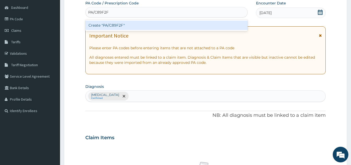
click at [150, 26] on div "Create "PA/C89F2F"" at bounding box center [166, 25] width 162 height 9
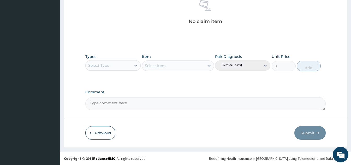
type input "PA/C89F2F"
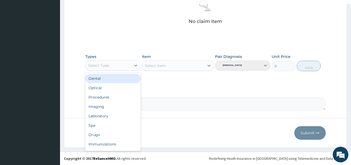
scroll to position [18, 0]
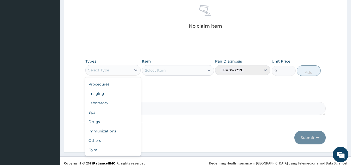
click at [100, 154] on div "Gym" at bounding box center [112, 149] width 55 height 9
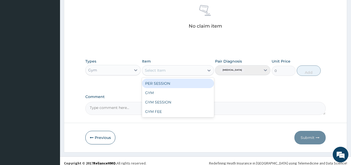
click at [157, 96] on div "GYM" at bounding box center [178, 92] width 72 height 9
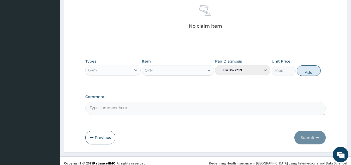
click at [307, 72] on button "Add" at bounding box center [309, 70] width 24 height 10
type input "0"
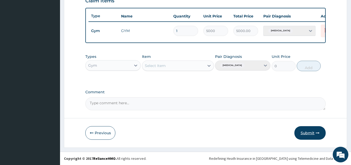
click at [306, 133] on button "Submit" at bounding box center [309, 133] width 31 height 14
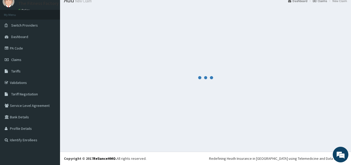
scroll to position [190, 0]
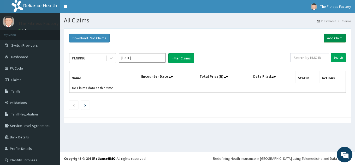
click at [334, 42] on link "Add Claim" at bounding box center [335, 38] width 22 height 9
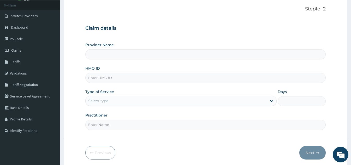
scroll to position [30, 0]
click at [191, 79] on input "HMO ID" at bounding box center [205, 77] width 240 height 10
type input "Fitness Factory Ltd"
type input "1"
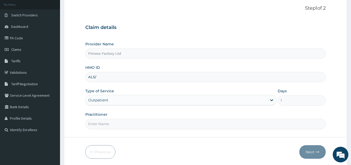
scroll to position [0, 0]
type input "ALS/10017/A"
click at [139, 125] on input "Practitioner" at bounding box center [205, 124] width 240 height 10
type input "AKASH"
click at [308, 158] on button "Next" at bounding box center [312, 152] width 26 height 14
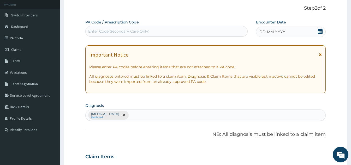
click at [282, 36] on div "DD-MM-YYYY" at bounding box center [291, 32] width 70 height 10
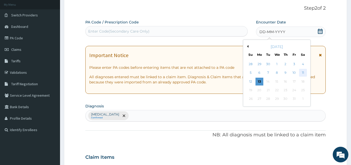
click at [306, 71] on div "11" at bounding box center [303, 73] width 8 height 8
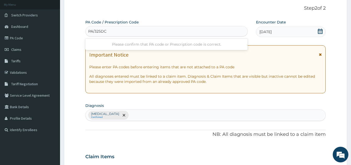
type input "PA/325DC1"
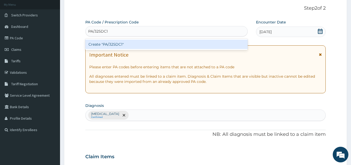
click at [158, 45] on div "Create "PA/325DC1"" at bounding box center [166, 44] width 162 height 9
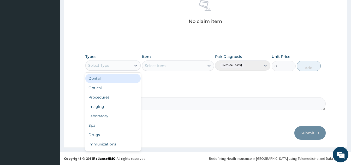
scroll to position [18, 0]
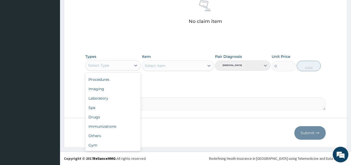
click at [107, 149] on div "Gym" at bounding box center [112, 145] width 55 height 9
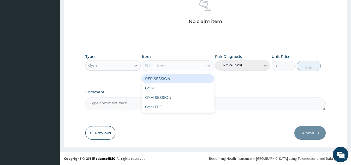
click at [170, 91] on div "GYM" at bounding box center [178, 87] width 72 height 9
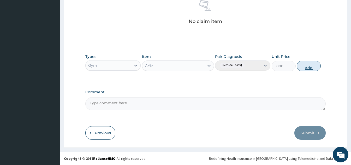
click at [307, 71] on button "Add" at bounding box center [309, 66] width 24 height 10
type input "0"
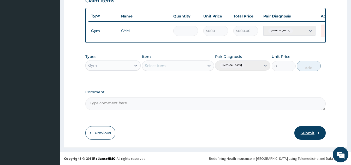
click at [310, 135] on button "Submit" at bounding box center [309, 133] width 31 height 14
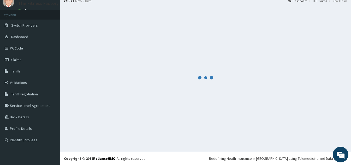
scroll to position [190, 0]
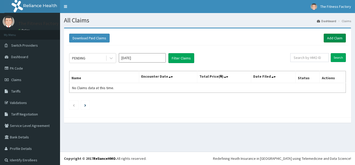
click at [329, 37] on link "Add Claim" at bounding box center [335, 38] width 22 height 9
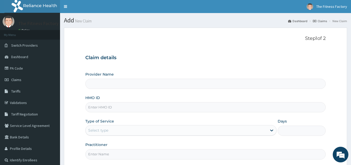
type input "Fitness Factory Ltd"
type input "1"
click at [162, 109] on input "HMO ID" at bounding box center [205, 107] width 240 height 10
type input "LFL/10113/A"
click at [135, 157] on input "Practitioner" at bounding box center [205, 154] width 240 height 10
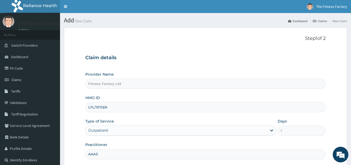
type input "AKASH"
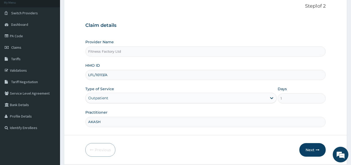
scroll to position [33, 0]
click at [310, 153] on button "Next" at bounding box center [312, 150] width 26 height 14
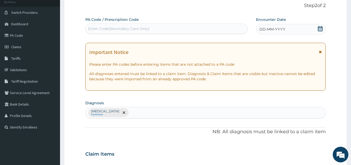
click at [282, 31] on span "DD-MM-YYYY" at bounding box center [272, 29] width 26 height 5
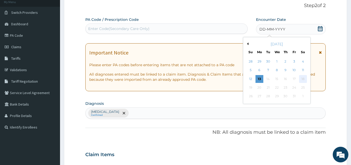
click at [301, 76] on div "18" at bounding box center [303, 79] width 8 height 8
click at [304, 73] on div "11" at bounding box center [303, 71] width 8 height 8
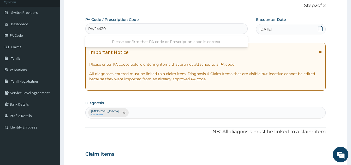
type input "PA/244305"
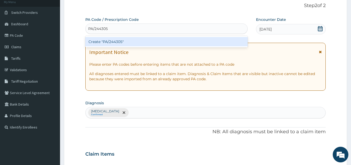
click at [142, 43] on div "Create "PA/244305"" at bounding box center [166, 41] width 162 height 9
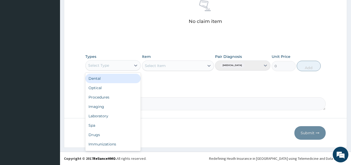
scroll to position [18, 0]
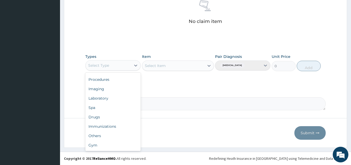
click at [106, 146] on div "Gym" at bounding box center [112, 145] width 55 height 9
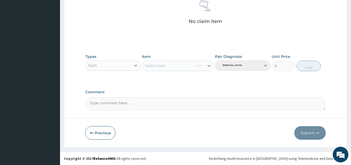
click at [185, 71] on div "Types option Gym, selected. Select is focused ,type to refine list, press Down …" at bounding box center [205, 62] width 240 height 22
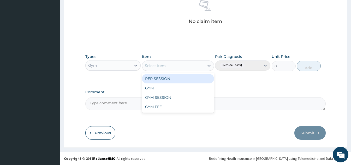
click at [163, 89] on div "GYM" at bounding box center [178, 87] width 72 height 9
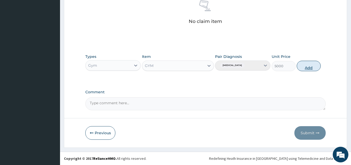
click at [304, 71] on button "Add" at bounding box center [309, 66] width 24 height 10
type input "0"
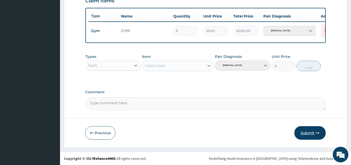
click at [306, 137] on button "Submit" at bounding box center [309, 133] width 31 height 14
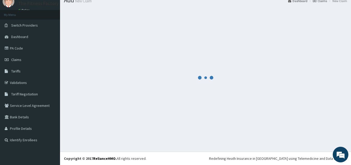
scroll to position [190, 0]
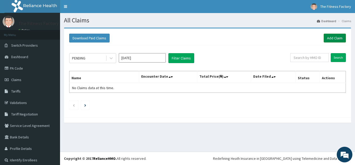
click at [332, 37] on link "Add Claim" at bounding box center [335, 38] width 22 height 9
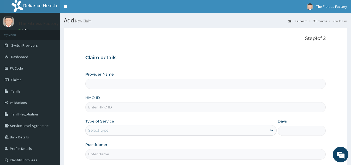
type input "Fitness Factory Ltd"
type input "1"
click at [139, 130] on div "Outpatient" at bounding box center [180, 130] width 191 height 10
click at [137, 107] on input "HMO ID" at bounding box center [205, 107] width 240 height 10
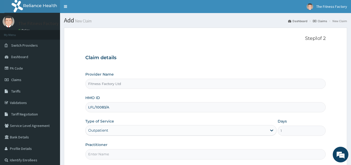
type input "LFL/10083/A"
click at [133, 154] on input "Practitioner" at bounding box center [205, 154] width 240 height 10
type input "AKASH"
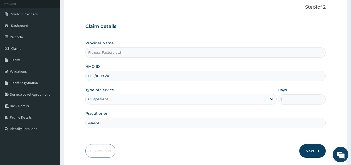
scroll to position [49, 0]
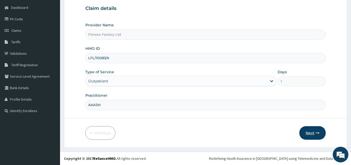
click at [316, 137] on button "Next" at bounding box center [312, 133] width 26 height 14
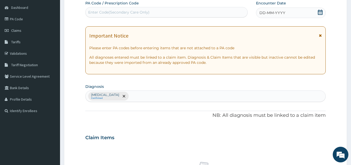
click at [294, 10] on div "DD-MM-YYYY" at bounding box center [291, 13] width 70 height 10
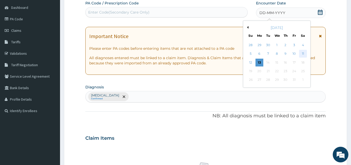
click at [306, 53] on div "11" at bounding box center [303, 54] width 8 height 8
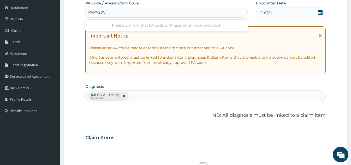
type input "PA/4728C5"
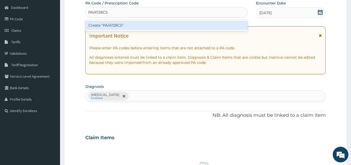
click at [155, 26] on div "Create "PA/4728C5"" at bounding box center [166, 25] width 162 height 9
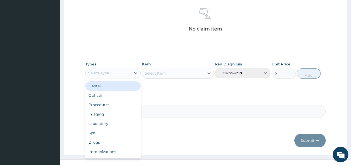
scroll to position [18, 0]
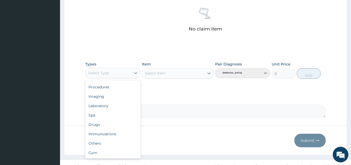
click at [105, 157] on div "Gym" at bounding box center [112, 152] width 55 height 9
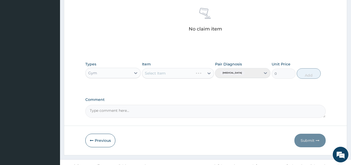
click at [180, 72] on div "Select Item" at bounding box center [178, 73] width 72 height 10
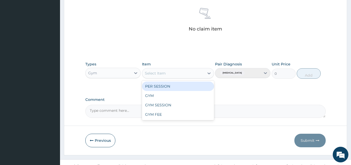
click at [163, 97] on div "GYM" at bounding box center [178, 95] width 72 height 9
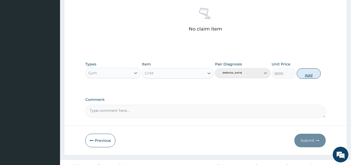
click at [312, 74] on button "Add" at bounding box center [309, 73] width 24 height 10
type input "0"
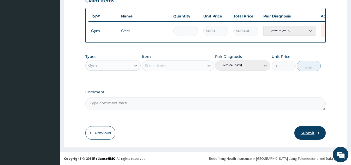
click at [310, 135] on button "Submit" at bounding box center [309, 133] width 31 height 14
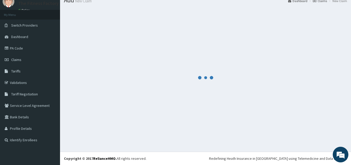
scroll to position [190, 0]
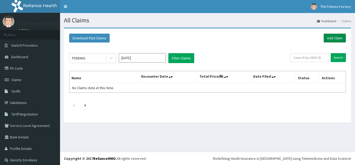
click at [333, 41] on link "Add Claim" at bounding box center [335, 38] width 22 height 9
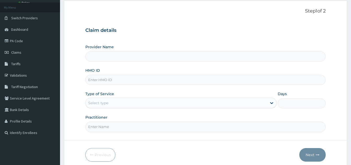
scroll to position [33, 0]
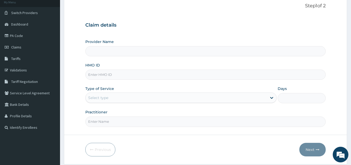
click at [178, 76] on input "HMO ID" at bounding box center [205, 75] width 240 height 10
type input "L"
type input "Fitness Factory Ltd"
type input "1"
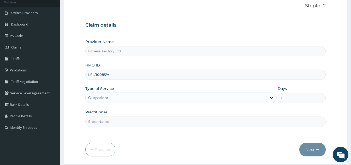
type input "LFL/10085/A"
click at [145, 120] on input "Practitioner" at bounding box center [205, 122] width 240 height 10
type input "AKASH"
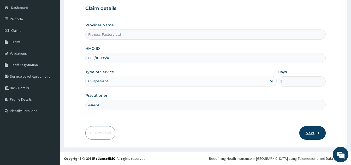
click at [315, 135] on button "Next" at bounding box center [312, 133] width 26 height 14
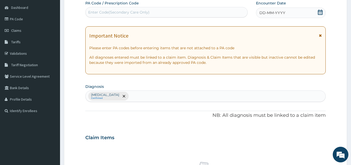
click at [285, 15] on div "DD-MM-YYYY" at bounding box center [291, 13] width 70 height 10
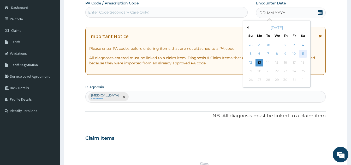
click at [302, 57] on div "11" at bounding box center [303, 54] width 8 height 8
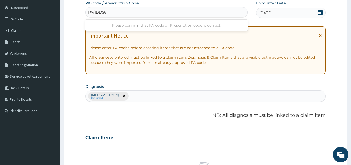
type input "PA/1DD560"
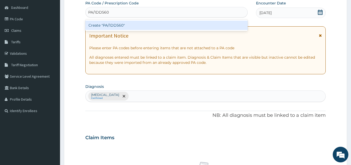
click at [149, 25] on div "Create "PA/1DD560"" at bounding box center [166, 25] width 162 height 9
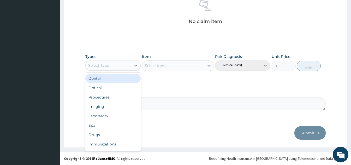
scroll to position [18, 0]
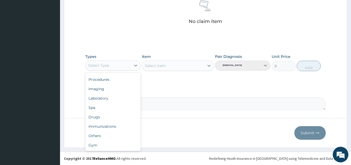
click at [109, 149] on div "Gym" at bounding box center [112, 145] width 55 height 9
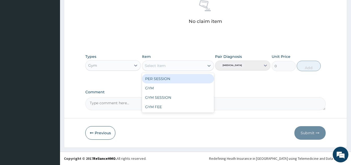
click at [161, 90] on div "GYM" at bounding box center [178, 87] width 72 height 9
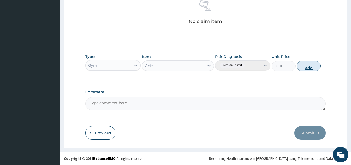
click at [314, 70] on button "Add" at bounding box center [309, 66] width 24 height 10
type input "0"
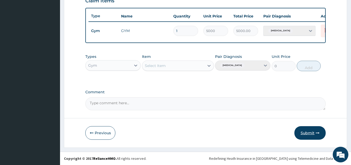
click at [309, 129] on button "Submit" at bounding box center [309, 133] width 31 height 14
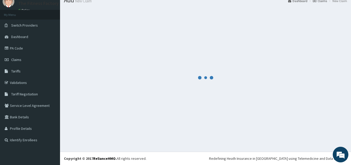
scroll to position [190, 0]
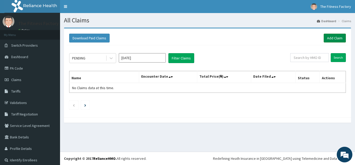
click at [334, 39] on link "Add Claim" at bounding box center [335, 38] width 22 height 9
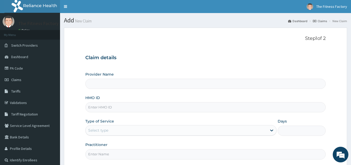
type input "Fitness Factory Ltd"
type input "1"
click at [181, 110] on input "HMO ID" at bounding box center [205, 107] width 240 height 10
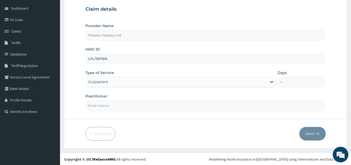
scroll to position [49, 0]
type input "LFL/10113/A"
click at [178, 111] on input "Practitioner" at bounding box center [205, 105] width 240 height 10
type input "AKASH"
click at [321, 134] on button "Next" at bounding box center [312, 134] width 26 height 14
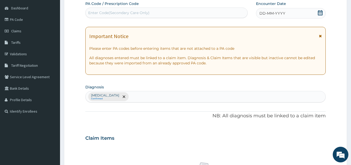
click at [285, 13] on span "DD-MM-YYYY" at bounding box center [272, 13] width 26 height 5
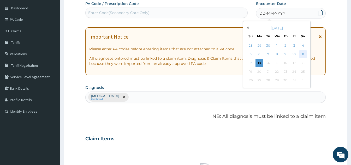
click at [307, 54] on div "11" at bounding box center [303, 55] width 8 height 8
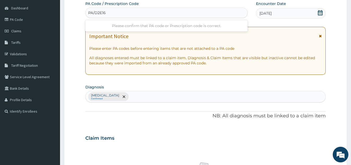
type input "PA/D2E162"
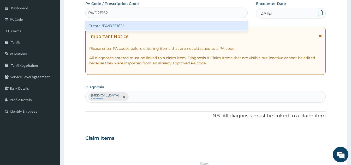
click at [152, 26] on div "Create "PA/D2E162"" at bounding box center [166, 25] width 162 height 9
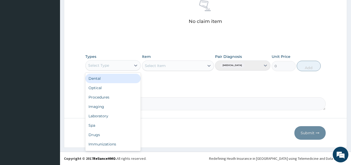
scroll to position [18, 0]
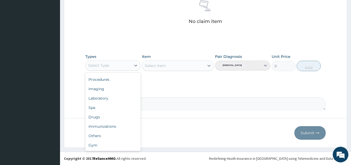
click at [108, 148] on div "Gym" at bounding box center [112, 145] width 55 height 9
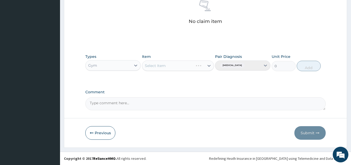
click at [176, 68] on div "Select Item" at bounding box center [167, 66] width 51 height 8
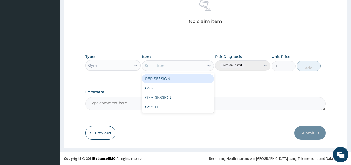
click at [157, 90] on div "GYM" at bounding box center [178, 87] width 72 height 9
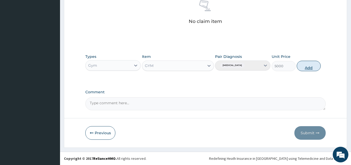
click at [308, 70] on button "Add" at bounding box center [309, 66] width 24 height 10
type input "0"
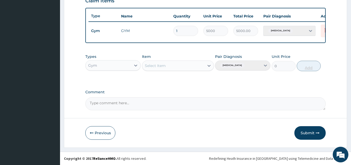
scroll to position [190, 0]
click at [306, 134] on button "Submit" at bounding box center [309, 133] width 31 height 14
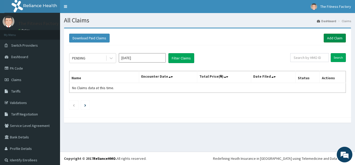
click at [332, 40] on link "Add Claim" at bounding box center [335, 38] width 22 height 9
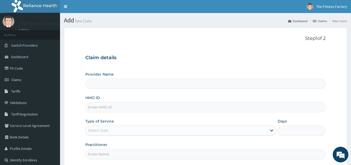
type input "Fitness Factory Ltd"
type input "1"
click at [126, 109] on input "HMO ID" at bounding box center [205, 107] width 240 height 10
type input "QLR/10002/A"
click at [106, 152] on input "Practitioner" at bounding box center [205, 154] width 240 height 10
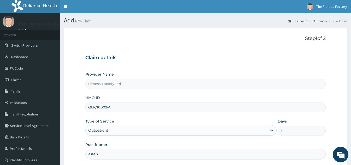
type input "AKASH"
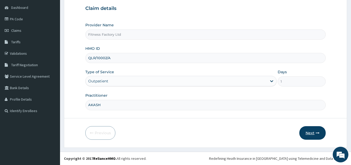
click at [311, 137] on button "Next" at bounding box center [312, 133] width 26 height 14
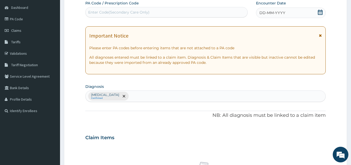
click at [285, 11] on span "DD-MM-YYYY" at bounding box center [272, 12] width 26 height 5
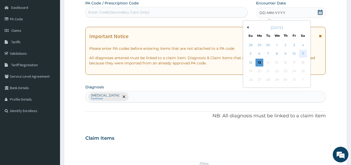
click at [304, 55] on div "11" at bounding box center [303, 54] width 8 height 8
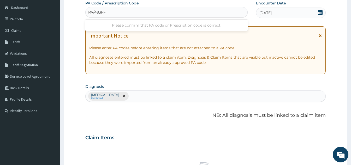
type input "PA/483FF2"
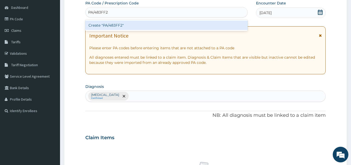
click at [112, 24] on div "Create "PA/483FF2"" at bounding box center [166, 25] width 162 height 9
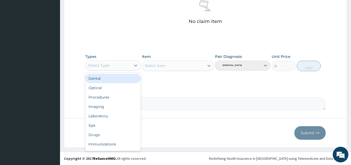
scroll to position [18, 0]
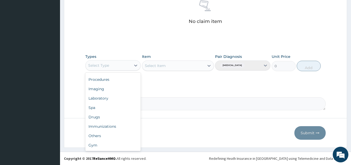
click at [106, 149] on div "Gym" at bounding box center [112, 145] width 55 height 9
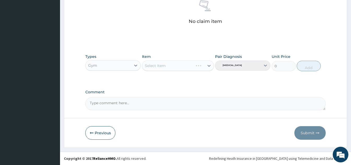
click at [177, 69] on div "Select Item" at bounding box center [167, 66] width 51 height 8
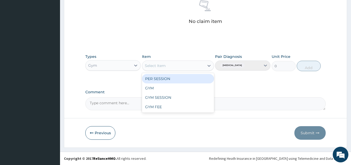
click at [151, 92] on div "GYM" at bounding box center [178, 87] width 72 height 9
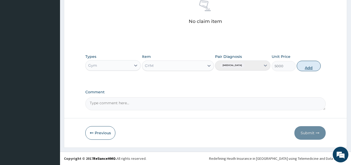
click at [304, 68] on button "Add" at bounding box center [309, 66] width 24 height 10
type input "0"
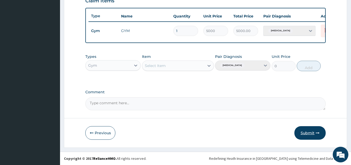
click at [313, 130] on button "Submit" at bounding box center [309, 133] width 31 height 14
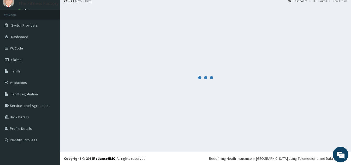
scroll to position [190, 0]
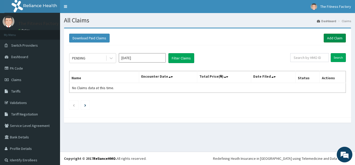
click at [331, 37] on link "Add Claim" at bounding box center [335, 38] width 22 height 9
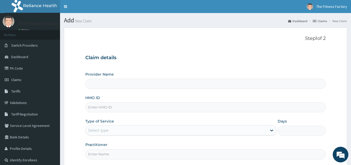
click at [222, 109] on input "HMO ID" at bounding box center [205, 107] width 240 height 10
type input "Fitness Factory Ltd"
type input "1"
type input "QCM/10006/A"
click at [177, 154] on input "Practitioner" at bounding box center [205, 154] width 240 height 10
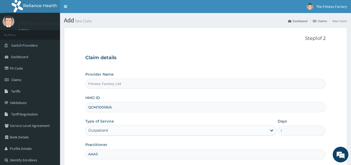
type input "AKASH"
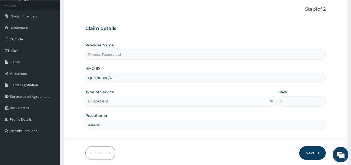
scroll to position [49, 0]
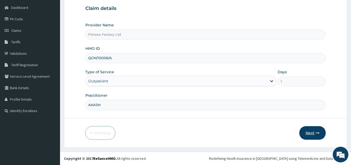
click at [311, 132] on button "Next" at bounding box center [312, 133] width 26 height 14
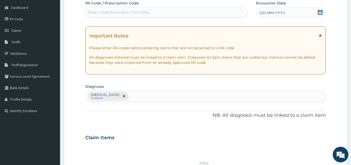
click at [284, 17] on div "DD-MM-YYYY" at bounding box center [291, 13] width 70 height 10
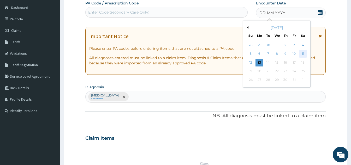
click at [304, 55] on div "11" at bounding box center [303, 54] width 8 height 8
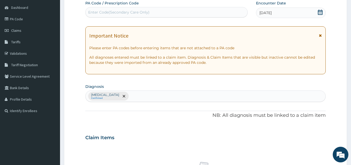
click at [308, 14] on div "[DATE]" at bounding box center [291, 13] width 70 height 10
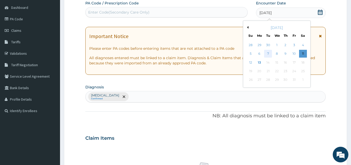
click at [267, 56] on div "7" at bounding box center [268, 54] width 8 height 8
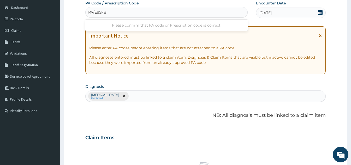
type input "PA/E85FB6"
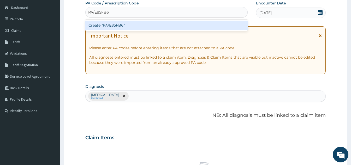
click at [140, 22] on div "Create "PA/E85FB6"" at bounding box center [166, 25] width 162 height 9
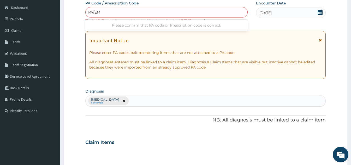
type input "PA/EM"
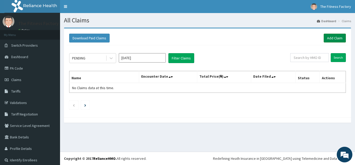
click at [332, 35] on link "Add Claim" at bounding box center [335, 38] width 22 height 9
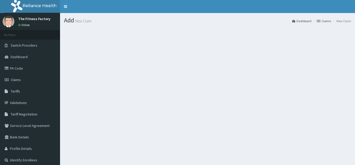
click at [332, 35] on section at bounding box center [207, 56] width 295 height 65
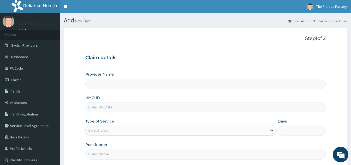
type input "Fitness Factory Ltd"
type input "1"
click at [189, 112] on input "HMO ID" at bounding box center [205, 107] width 240 height 10
type input "p"
type input "PAY/10105/A"
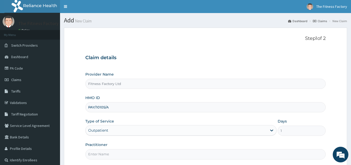
click at [172, 156] on input "Practitioner" at bounding box center [205, 154] width 240 height 10
type input "AKASH"
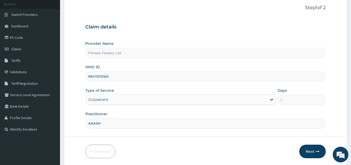
scroll to position [28, 0]
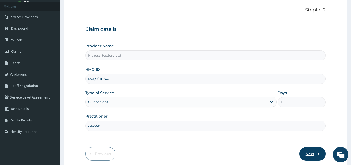
click at [312, 159] on button "Next" at bounding box center [312, 154] width 26 height 14
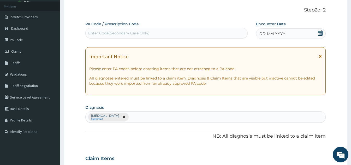
click at [296, 34] on div "DD-MM-YYYY" at bounding box center [291, 33] width 70 height 10
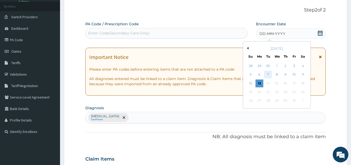
click at [266, 76] on div "7" at bounding box center [268, 75] width 8 height 8
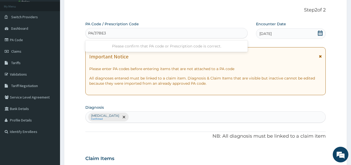
type input "PA/37BE3B"
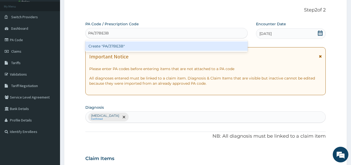
click at [141, 47] on div "Create "PA/37BE3B"" at bounding box center [166, 45] width 162 height 9
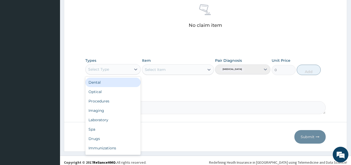
scroll to position [18, 0]
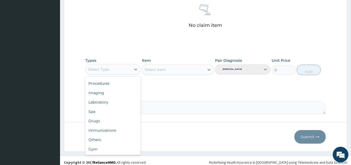
click at [108, 152] on div "Gym" at bounding box center [112, 149] width 55 height 9
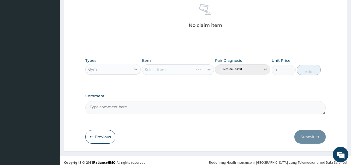
click at [178, 73] on div "Select Item" at bounding box center [178, 69] width 72 height 10
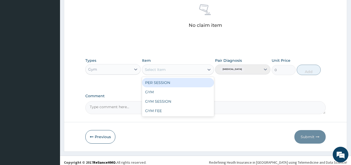
click at [159, 93] on div "GYM" at bounding box center [178, 91] width 72 height 9
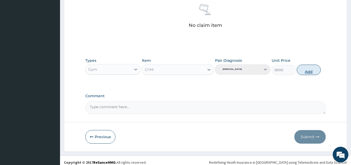
click at [306, 74] on button "Add" at bounding box center [309, 70] width 24 height 10
type input "0"
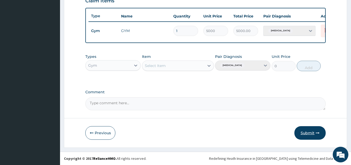
click at [309, 136] on button "Submit" at bounding box center [309, 133] width 31 height 14
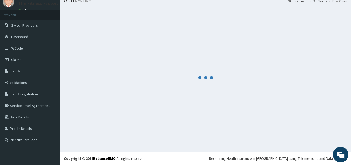
scroll to position [190, 0]
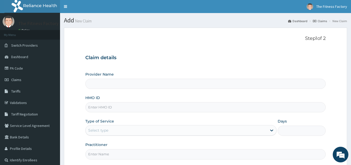
type input "Fitness Factory Ltd"
type input "1"
click at [139, 108] on input "HMO ID" at bounding box center [205, 107] width 240 height 10
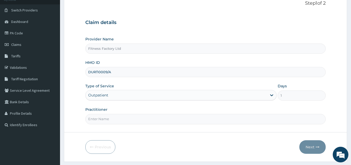
scroll to position [40, 0]
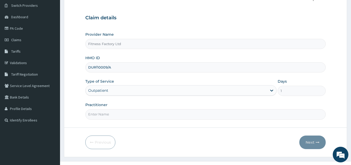
type input "DUP/10009/A"
click at [139, 117] on input "Practitioner" at bounding box center [205, 114] width 240 height 10
type input "P"
type input "AKASH"
click at [315, 146] on button "Next" at bounding box center [312, 143] width 26 height 14
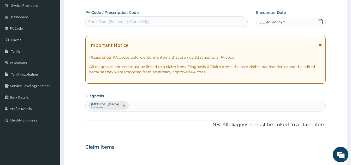
click at [292, 24] on div "DD-MM-YYYY" at bounding box center [291, 22] width 70 height 10
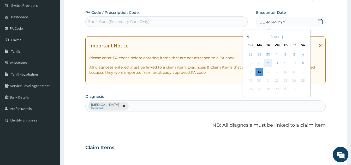
click at [269, 66] on div "7" at bounding box center [268, 63] width 8 height 8
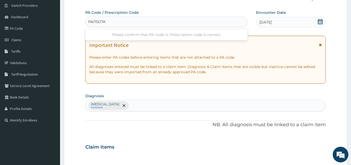
type input "PA/15D7A1"
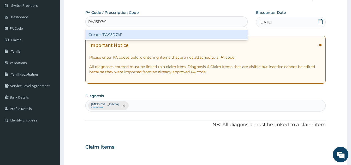
click at [161, 37] on div "Create "PA/15D7A1"" at bounding box center [166, 34] width 162 height 9
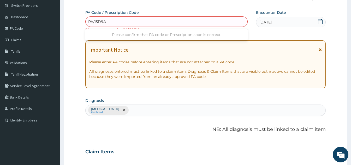
type input "PA/15D9A1"
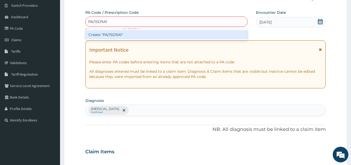
click at [161, 37] on div "Create "PA/15D9A1"" at bounding box center [166, 34] width 162 height 9
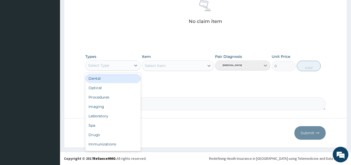
scroll to position [18, 0]
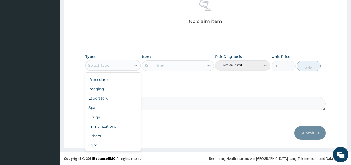
click at [97, 147] on div "Gym" at bounding box center [112, 145] width 55 height 9
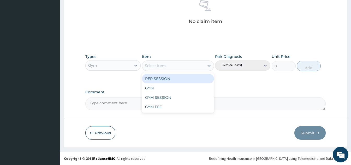
click at [154, 91] on div "GYM" at bounding box center [178, 87] width 72 height 9
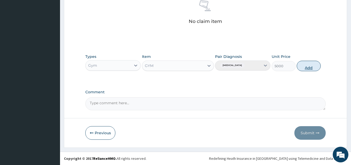
click at [307, 69] on button "Add" at bounding box center [309, 66] width 24 height 10
type input "0"
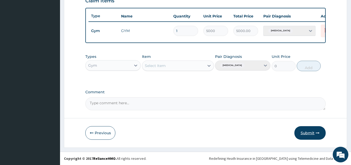
click at [296, 129] on button "Submit" at bounding box center [309, 133] width 31 height 14
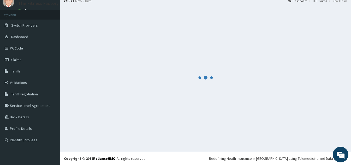
scroll to position [20, 0]
click at [306, 132] on div at bounding box center [205, 78] width 283 height 140
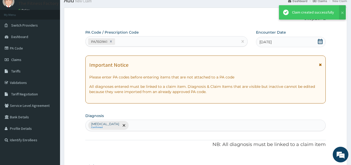
scroll to position [190, 0]
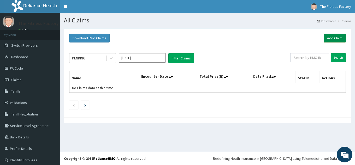
click at [330, 39] on link "Add Claim" at bounding box center [335, 38] width 22 height 9
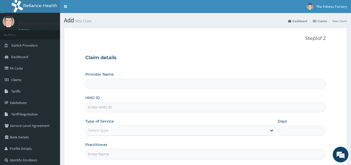
type input "Fitness Factory Ltd"
type input "1"
click at [199, 108] on input "HMO ID" at bounding box center [205, 107] width 240 height 10
type input "DUP/10021/A"
click at [159, 153] on input "Practitioner" at bounding box center [205, 154] width 240 height 10
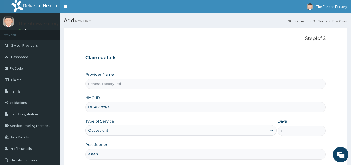
type input "AKASH"
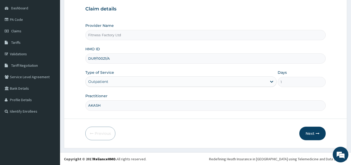
scroll to position [49, 0]
click at [314, 132] on button "Next" at bounding box center [312, 133] width 26 height 14
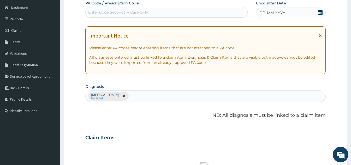
click at [285, 14] on div "DD-MM-YYYY" at bounding box center [291, 13] width 70 height 10
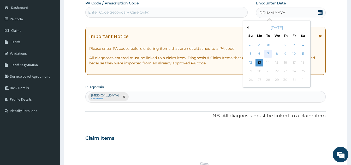
click at [268, 54] on div "7" at bounding box center [268, 54] width 8 height 8
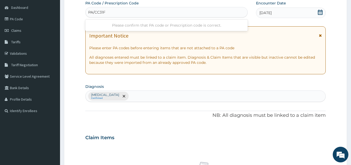
type input "PA/CC31F2"
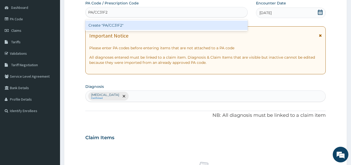
click at [162, 29] on div "Create "PA/CC31F2"" at bounding box center [166, 25] width 162 height 9
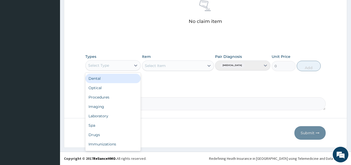
scroll to position [18, 0]
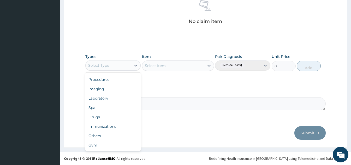
click at [106, 149] on div "Gym" at bounding box center [112, 145] width 55 height 9
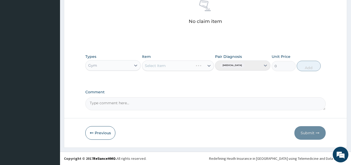
click at [190, 62] on div "Select Item" at bounding box center [167, 66] width 51 height 8
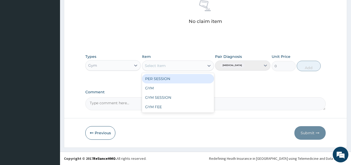
click at [161, 91] on div "GYM" at bounding box center [178, 87] width 72 height 9
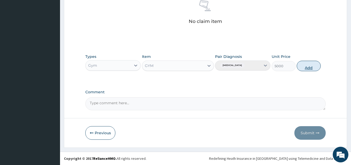
click at [303, 68] on button "Add" at bounding box center [309, 66] width 24 height 10
type input "0"
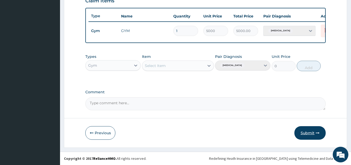
click at [311, 135] on button "Submit" at bounding box center [309, 133] width 31 height 14
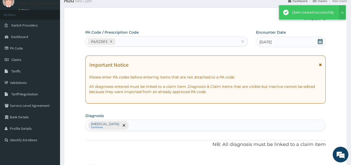
scroll to position [190, 0]
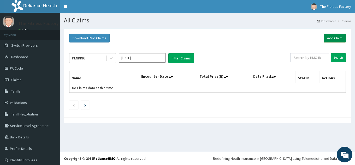
click at [330, 39] on link "Add Claim" at bounding box center [335, 38] width 22 height 9
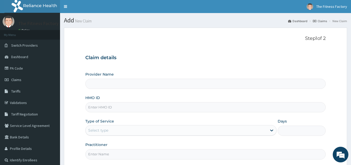
type input "Fitness Factory Ltd"
type input "1"
click at [227, 105] on input "HMO ID" at bounding box center [205, 107] width 240 height 10
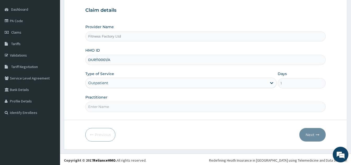
scroll to position [49, 0]
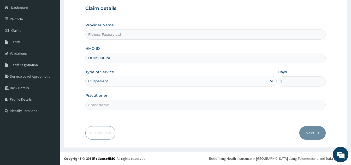
type input "DUP/10001/A"
click at [180, 110] on input "Practitioner" at bounding box center [205, 105] width 240 height 10
type input "P"
type input "AKASH"
click at [315, 136] on button "Next" at bounding box center [312, 133] width 26 height 14
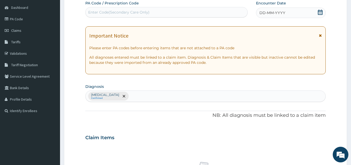
click at [293, 17] on div "DD-MM-YYYY" at bounding box center [291, 13] width 70 height 10
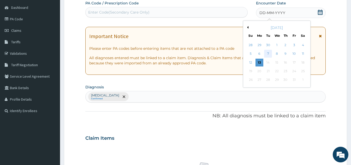
click at [270, 53] on div "7" at bounding box center [268, 54] width 8 height 8
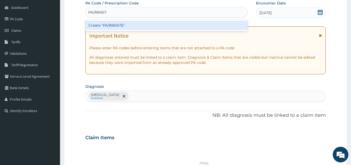
type input "PA/8B667E"
click at [151, 28] on div "Create "PA/8B667E"" at bounding box center [166, 25] width 162 height 9
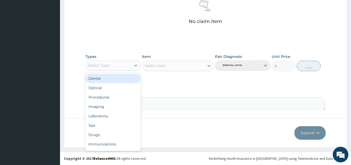
scroll to position [18, 0]
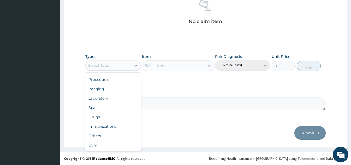
click at [101, 147] on div "Gym" at bounding box center [112, 145] width 55 height 9
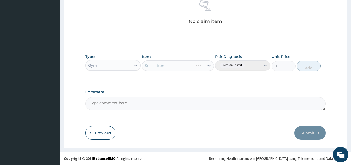
click at [190, 68] on div "Select Item" at bounding box center [178, 66] width 72 height 10
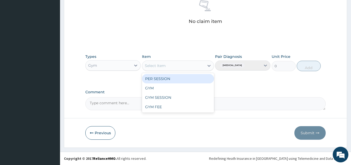
click at [164, 87] on div "GYM" at bounding box center [178, 87] width 72 height 9
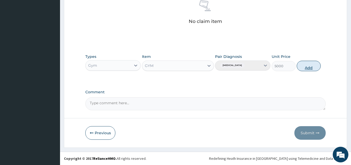
click at [310, 68] on button "Add" at bounding box center [309, 66] width 24 height 10
type input "0"
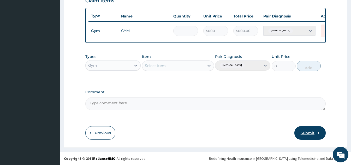
click at [310, 133] on button "Submit" at bounding box center [309, 133] width 31 height 14
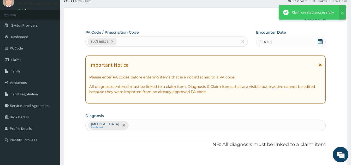
scroll to position [190, 0]
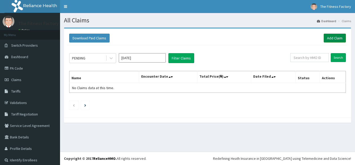
click at [332, 37] on link "Add Claim" at bounding box center [335, 38] width 22 height 9
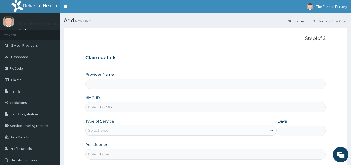
type input "Fitness Factory Ltd"
type input "1"
click at [139, 109] on input "HMO ID" at bounding box center [205, 107] width 240 height 10
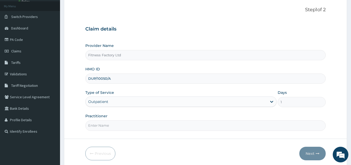
scroll to position [36, 0]
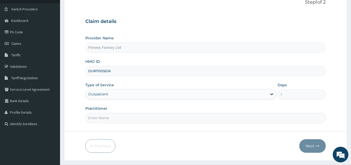
type input "DUP/10050/A"
click at [132, 120] on input "Practitioner" at bounding box center [205, 118] width 240 height 10
type input "AKASH"
click at [317, 147] on icon "button" at bounding box center [318, 146] width 4 height 4
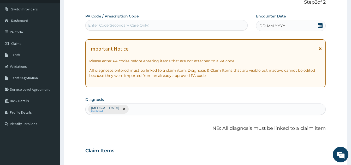
click at [292, 30] on div "DD-MM-YYYY" at bounding box center [291, 26] width 70 height 10
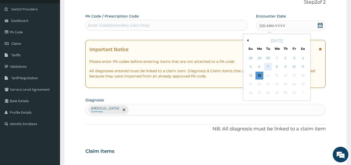
click at [268, 66] on div "7" at bounding box center [268, 67] width 8 height 8
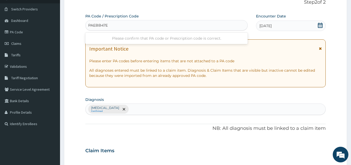
click at [95, 25] on input "PAEBB47E" at bounding box center [98, 25] width 20 height 5
type input "PA/EBB47E"
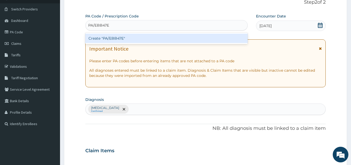
click at [168, 41] on div "Create "PA/EBB47E"" at bounding box center [166, 38] width 162 height 9
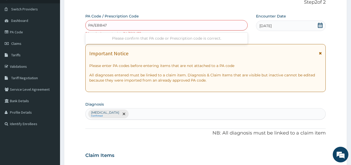
type input "PA/EBB47E"
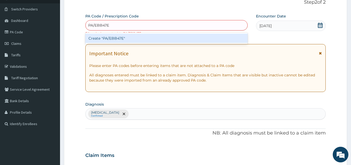
click at [151, 38] on div "Create "PA/EBB47E"" at bounding box center [166, 38] width 162 height 9
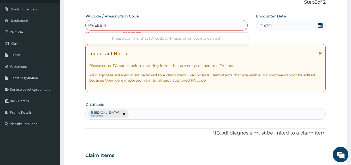
type input "PA/EBB416"
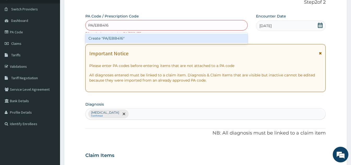
click at [157, 43] on div "Create "PA/EBB416"" at bounding box center [166, 38] width 162 height 9
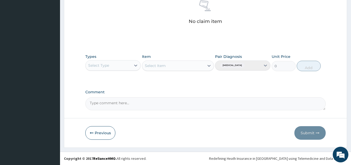
type input "PA/EBB476"
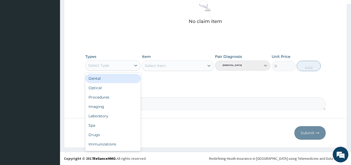
scroll to position [18, 0]
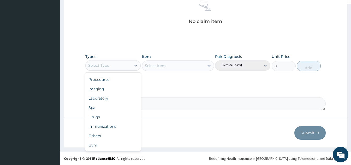
click at [104, 144] on div "Gym" at bounding box center [112, 145] width 55 height 9
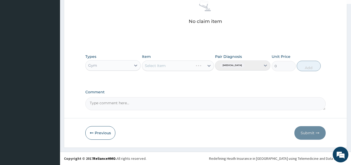
click at [186, 67] on div "Select Item" at bounding box center [178, 66] width 72 height 10
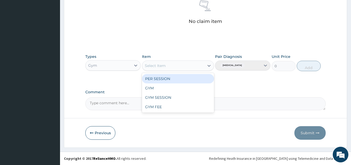
click at [163, 88] on div "GYM" at bounding box center [178, 87] width 72 height 9
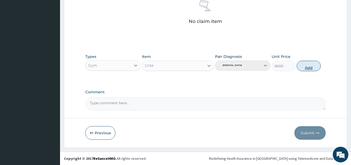
click at [307, 68] on button "Add" at bounding box center [309, 66] width 24 height 10
type input "0"
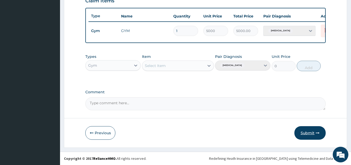
click at [308, 135] on button "Submit" at bounding box center [309, 133] width 31 height 14
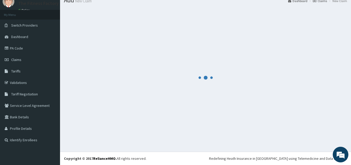
scroll to position [190, 0]
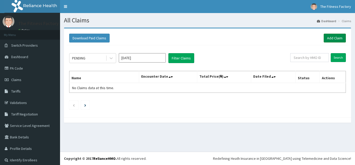
click at [324, 36] on link "Add Claim" at bounding box center [335, 38] width 22 height 9
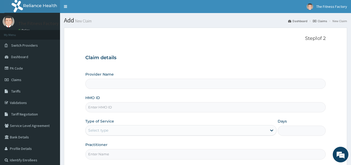
type input "Fitness Factory Ltd"
type input "1"
click at [171, 103] on input "HMO ID" at bounding box center [205, 107] width 240 height 10
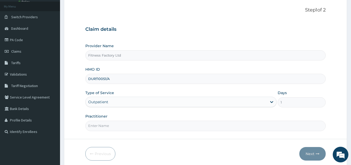
scroll to position [40, 0]
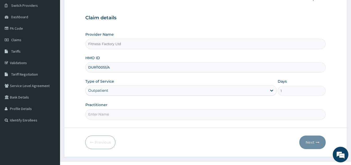
type input "DUP/10051/A"
click at [143, 116] on input "Practitioner" at bounding box center [205, 114] width 240 height 10
type input "AKASH"
click at [314, 143] on button "Next" at bounding box center [312, 143] width 26 height 14
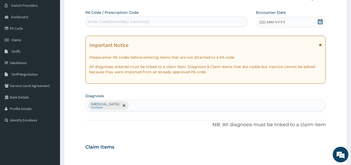
click at [282, 23] on span "DD-MM-YYYY" at bounding box center [272, 22] width 26 height 5
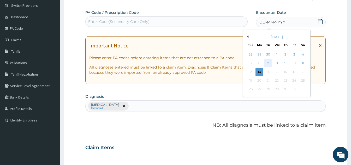
click at [268, 64] on div "7" at bounding box center [268, 63] width 8 height 8
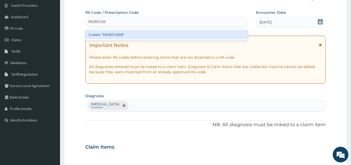
type input "PA/B1C668"
click at [182, 36] on div "Create "PA/B1C668"" at bounding box center [166, 34] width 162 height 9
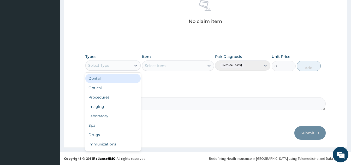
scroll to position [18, 0]
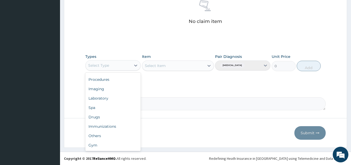
click at [96, 149] on div "Gym" at bounding box center [112, 145] width 55 height 9
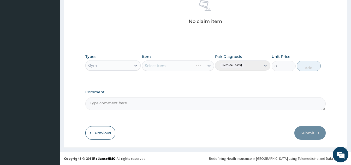
click at [176, 68] on div "Select Item" at bounding box center [167, 66] width 51 height 8
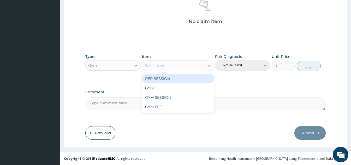
click at [157, 90] on div "GYM" at bounding box center [178, 87] width 72 height 9
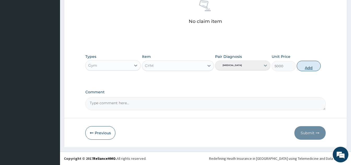
click at [312, 68] on button "Add" at bounding box center [309, 66] width 24 height 10
type input "0"
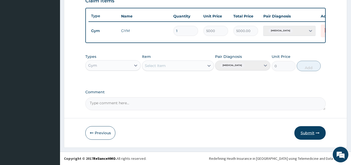
click at [308, 133] on button "Submit" at bounding box center [309, 133] width 31 height 14
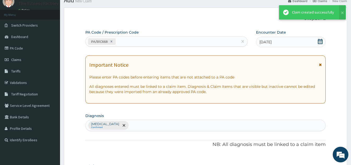
scroll to position [190, 0]
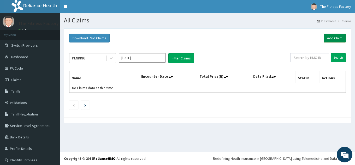
click at [330, 41] on link "Add Claim" at bounding box center [335, 38] width 22 height 9
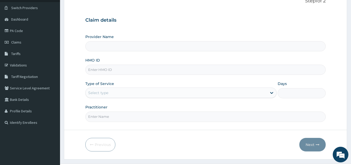
scroll to position [49, 0]
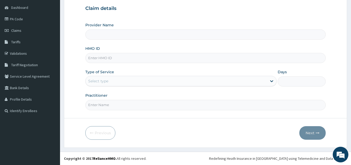
click at [190, 59] on input "HMO ID" at bounding box center [205, 58] width 240 height 10
type input "Fitness Factory Ltd"
type input "1"
type input "DUP/10024/A"
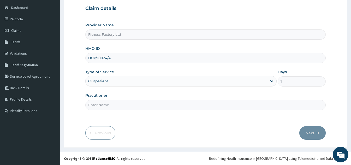
click at [147, 106] on input "Practitioner" at bounding box center [205, 105] width 240 height 10
type input "AKASH"
click at [311, 138] on button "Next" at bounding box center [312, 133] width 26 height 14
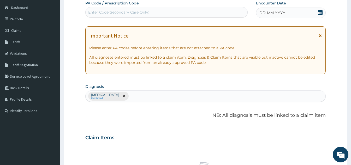
click at [286, 11] on div "DD-MM-YYYY" at bounding box center [291, 13] width 70 height 10
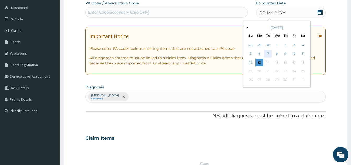
click at [269, 52] on div "7" at bounding box center [268, 54] width 8 height 8
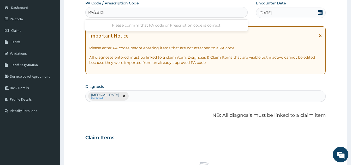
type input "PA/2B1018"
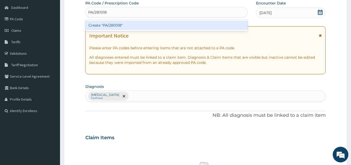
click at [146, 24] on div "Create "PA/2B1018"" at bounding box center [166, 25] width 162 height 9
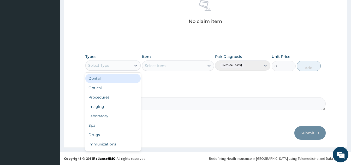
scroll to position [18, 0]
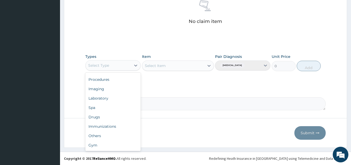
click at [96, 147] on div "Gym" at bounding box center [112, 145] width 55 height 9
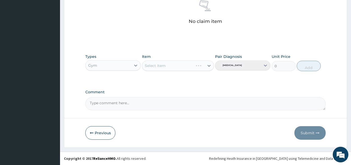
click at [179, 66] on div "Select Item" at bounding box center [178, 66] width 72 height 10
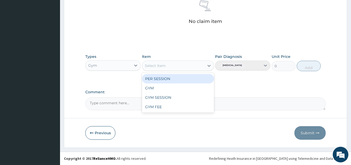
click at [161, 88] on div "GYM" at bounding box center [178, 87] width 72 height 9
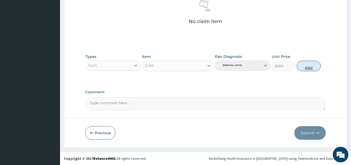
click at [309, 71] on button "Add" at bounding box center [309, 66] width 24 height 10
type input "0"
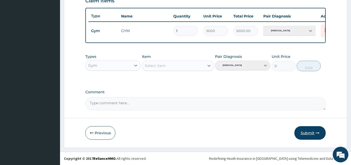
click at [309, 134] on button "Submit" at bounding box center [309, 133] width 31 height 14
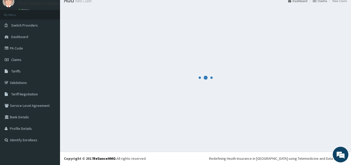
scroll to position [190, 0]
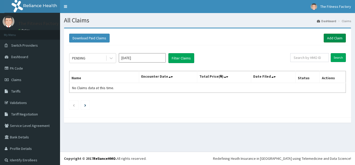
click at [334, 38] on link "Add Claim" at bounding box center [335, 38] width 22 height 9
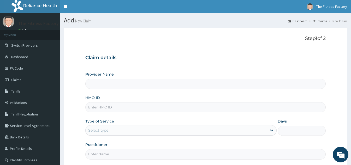
type input "Fitness Factory Ltd"
type input "1"
click at [176, 105] on input "HMO ID" at bounding box center [205, 107] width 240 height 10
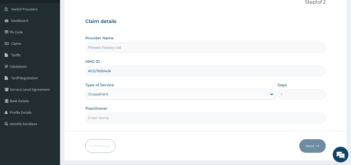
scroll to position [42, 0]
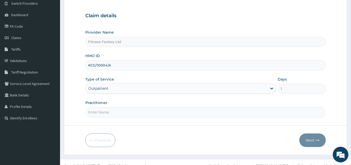
type input "KCG/10004/A"
click at [155, 114] on input "Practitioner" at bounding box center [205, 112] width 240 height 10
type input "AKASH"
click at [317, 144] on button "Next" at bounding box center [312, 141] width 26 height 14
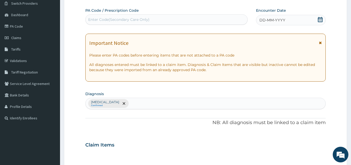
click at [285, 19] on span "DD-MM-YYYY" at bounding box center [272, 19] width 26 height 5
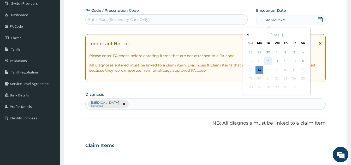
click at [268, 62] on div "7" at bounding box center [268, 61] width 8 height 8
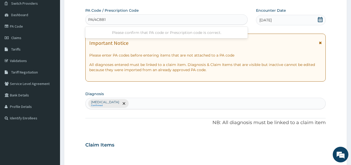
type input "PA/4C8B1E"
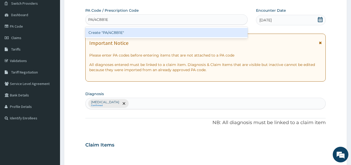
click at [145, 33] on div "Create "PA/4C8B1E"" at bounding box center [166, 32] width 162 height 9
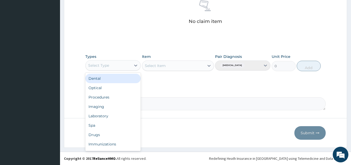
scroll to position [18, 0]
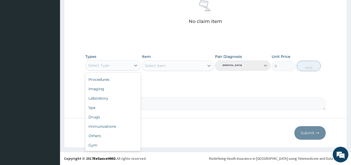
click at [111, 148] on div "Gym" at bounding box center [112, 145] width 55 height 9
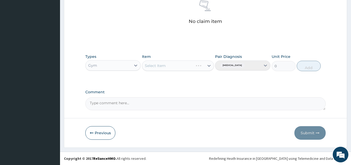
click at [195, 67] on div "Select Item" at bounding box center [178, 66] width 72 height 10
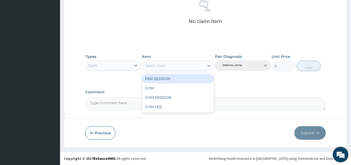
click at [166, 88] on div "GYM" at bounding box center [178, 87] width 72 height 9
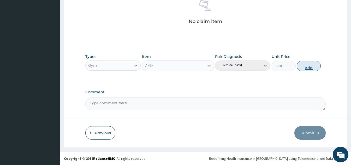
click at [310, 70] on button "Add" at bounding box center [309, 66] width 24 height 10
type input "0"
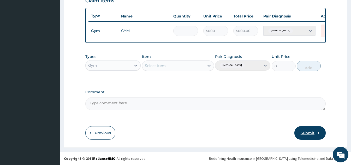
click at [307, 135] on button "Submit" at bounding box center [309, 133] width 31 height 14
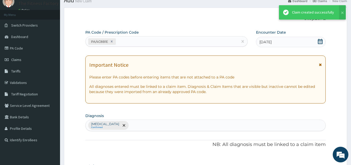
scroll to position [190, 0]
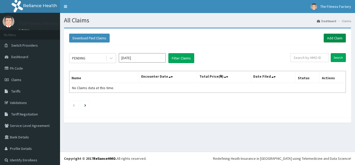
click at [334, 37] on link "Add Claim" at bounding box center [335, 38] width 22 height 9
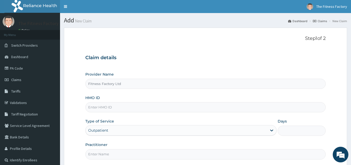
type input "Fitness Factory Ltd"
type input "1"
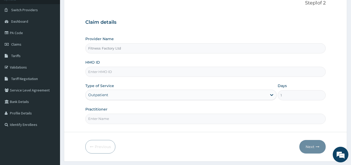
scroll to position [37, 0]
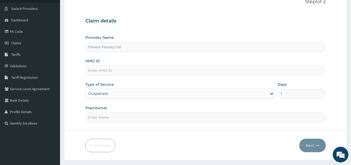
click at [187, 72] on input "HMO ID" at bounding box center [205, 70] width 240 height 10
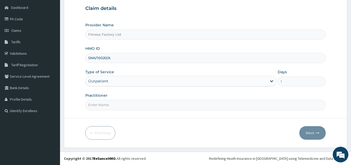
type input "SNK/10020/A"
click at [141, 106] on input "Practitioner" at bounding box center [205, 105] width 240 height 10
type input "AKASH"
click at [311, 134] on button "Next" at bounding box center [312, 133] width 26 height 14
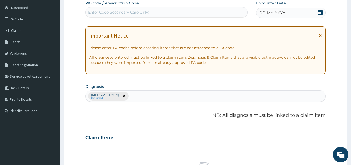
click at [285, 12] on div "DD-MM-YYYY" at bounding box center [291, 13] width 70 height 10
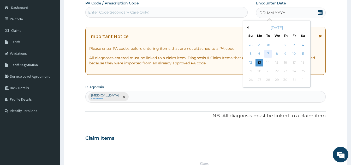
click at [266, 53] on div "7" at bounding box center [268, 54] width 8 height 8
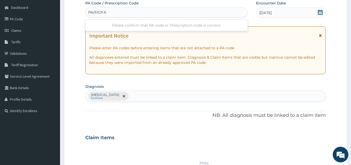
type input "PA/61OFA9"
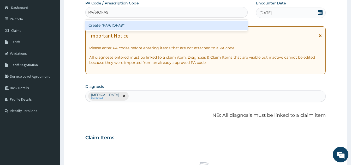
click at [147, 26] on div "Create "PA/61OFA9"" at bounding box center [166, 25] width 162 height 9
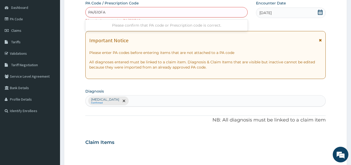
type input "PA/610FA9"
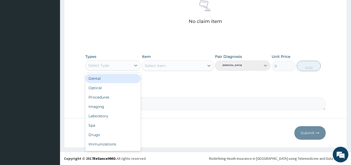
scroll to position [18, 0]
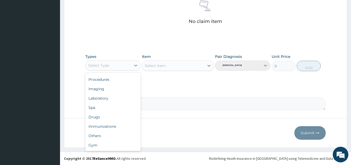
click at [101, 148] on div "Gym" at bounding box center [112, 145] width 55 height 9
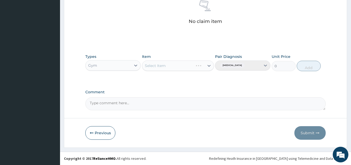
click at [187, 64] on div "Select Item" at bounding box center [178, 66] width 72 height 10
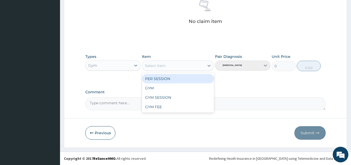
click at [161, 89] on div "GYM" at bounding box center [178, 87] width 72 height 9
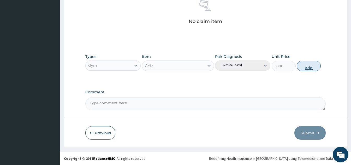
click at [308, 68] on button "Add" at bounding box center [309, 66] width 24 height 10
type input "0"
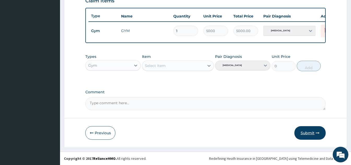
click at [307, 134] on button "Submit" at bounding box center [309, 133] width 31 height 14
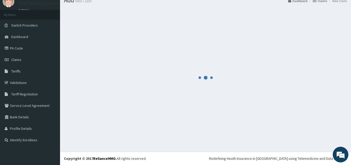
scroll to position [190, 0]
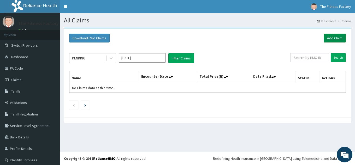
click at [332, 41] on link "Add Claim" at bounding box center [335, 38] width 22 height 9
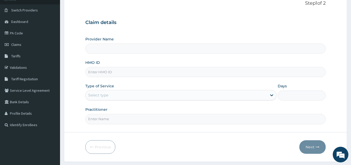
scroll to position [36, 0]
click at [178, 73] on input "HMO ID" at bounding box center [205, 71] width 240 height 10
type input "Fitness Factory Ltd"
type input "1"
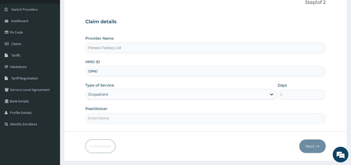
scroll to position [0, 0]
type input "OPN/10011/A"
click at [153, 118] on input "Practitioner" at bounding box center [205, 118] width 240 height 10
type input "AKASH"
click at [318, 148] on button "Next" at bounding box center [312, 147] width 26 height 14
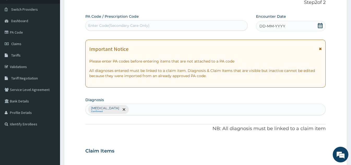
click at [286, 27] on div "DD-MM-YYYY" at bounding box center [291, 26] width 70 height 10
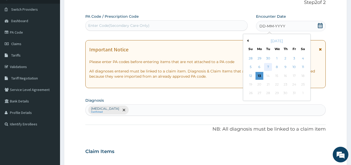
click at [268, 67] on div "7" at bounding box center [268, 67] width 8 height 8
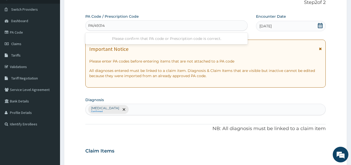
type input "PA/49314A"
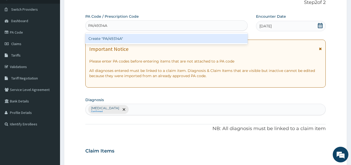
click at [147, 38] on div "Create "PA/49314A"" at bounding box center [166, 38] width 162 height 9
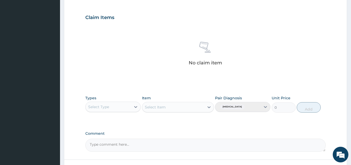
scroll to position [176, 0]
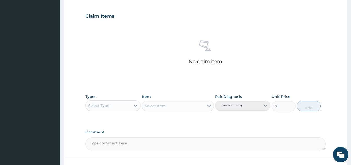
type input "PA/49314A"
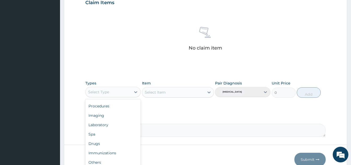
scroll to position [216, 0]
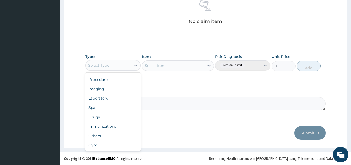
click at [109, 149] on div "Gym" at bounding box center [112, 145] width 55 height 9
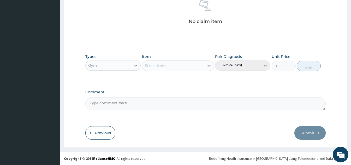
click at [188, 67] on div "Select Item" at bounding box center [173, 66] width 62 height 8
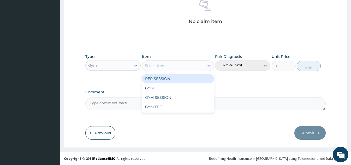
click at [164, 89] on div "GYM" at bounding box center [178, 87] width 72 height 9
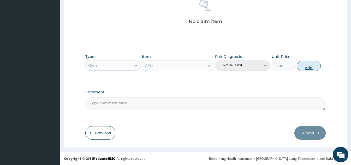
click at [312, 67] on button "Add" at bounding box center [309, 66] width 24 height 10
type input "0"
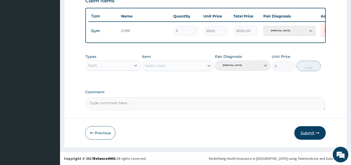
click at [311, 134] on button "Submit" at bounding box center [309, 133] width 31 height 14
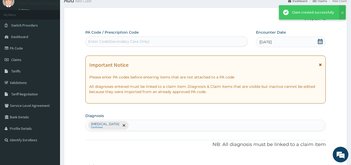
scroll to position [190, 0]
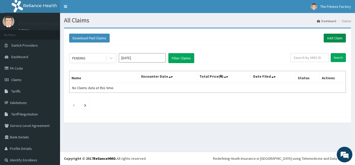
click at [328, 41] on link "Add Claim" at bounding box center [335, 38] width 22 height 9
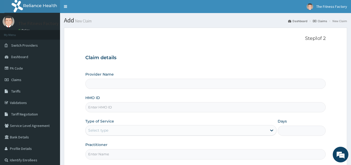
type input "Fitness Factory Ltd"
type input "1"
click at [155, 107] on input "HMO ID" at bounding box center [205, 107] width 240 height 10
type input "OPN/10011/A"
click at [141, 153] on input "Practitioner" at bounding box center [205, 154] width 240 height 10
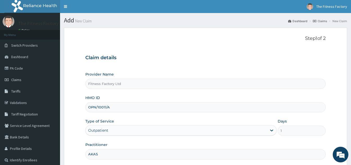
type input "AKASH"
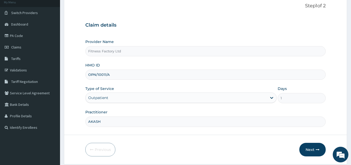
scroll to position [49, 0]
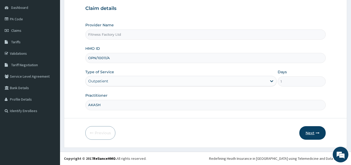
click at [312, 136] on button "Next" at bounding box center [312, 133] width 26 height 14
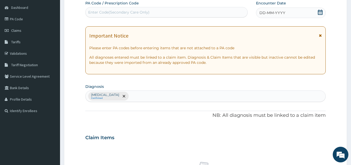
click at [287, 14] on div "DD-MM-YYYY" at bounding box center [291, 13] width 70 height 10
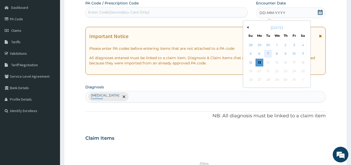
click at [266, 56] on div "7" at bounding box center [268, 54] width 8 height 8
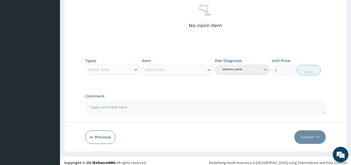
scroll to position [211, 0]
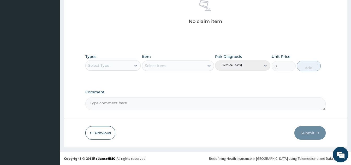
type input "PA/AFBAD3"
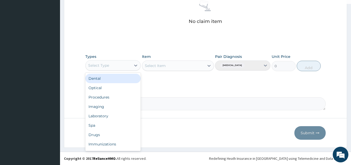
scroll to position [18, 0]
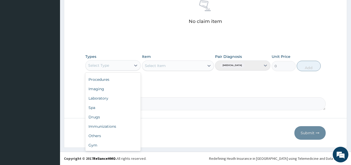
click at [103, 149] on div "Gym" at bounding box center [112, 145] width 55 height 9
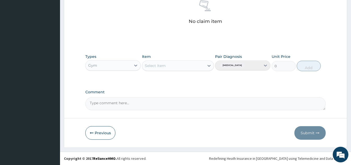
click at [187, 64] on div "Select Item" at bounding box center [173, 66] width 62 height 8
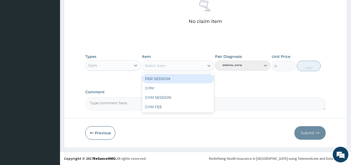
click at [159, 88] on div "GYM" at bounding box center [178, 87] width 72 height 9
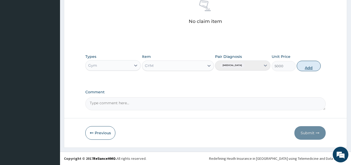
click at [307, 71] on button "Add" at bounding box center [309, 66] width 24 height 10
type input "0"
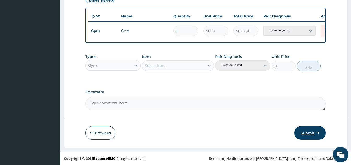
click at [308, 133] on button "Submit" at bounding box center [309, 133] width 31 height 14
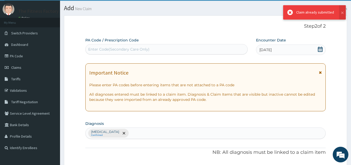
scroll to position [0, 0]
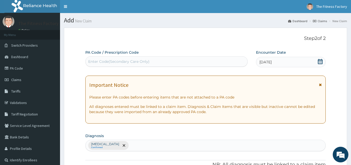
click at [104, 63] on div "Enter Code(Secondary Care Only)" at bounding box center [118, 61] width 61 height 5
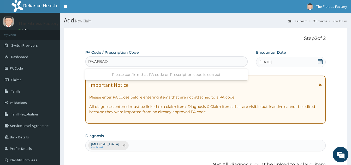
click at [104, 63] on input "PA/AFBAD" at bounding box center [98, 61] width 20 height 5
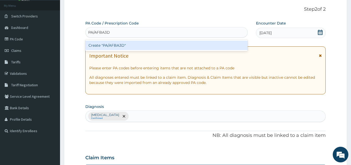
scroll to position [47, 0]
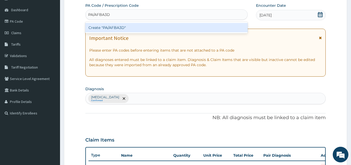
type input "PA/AFBAD"
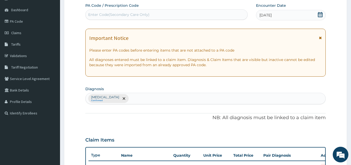
type input "="
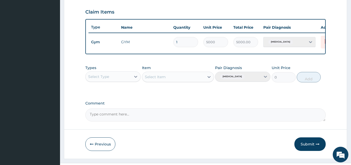
scroll to position [175, 0]
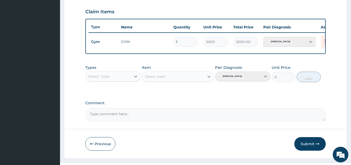
type input "PA/AFBAD3"
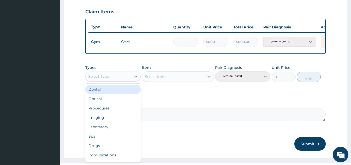
scroll to position [0, 22]
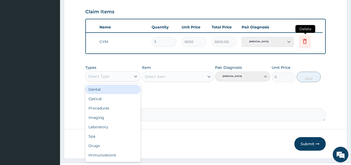
click at [305, 42] on icon at bounding box center [305, 41] width 6 height 6
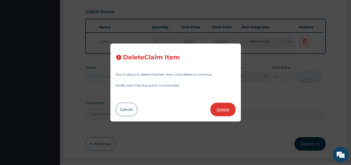
click at [222, 112] on button "Delete" at bounding box center [222, 110] width 25 height 14
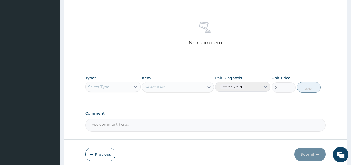
scroll to position [211, 0]
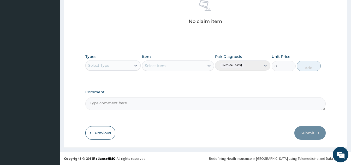
type input "PA/AFBAD3"
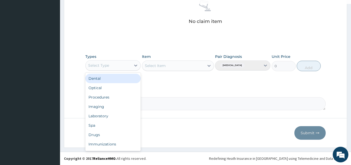
scroll to position [18, 0]
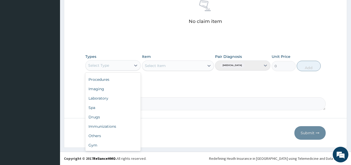
click at [98, 149] on div "Gym" at bounding box center [112, 145] width 55 height 9
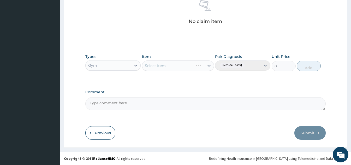
click at [178, 68] on div "Select Item" at bounding box center [178, 66] width 72 height 10
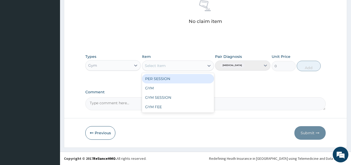
click at [152, 88] on div "GYM" at bounding box center [178, 87] width 72 height 9
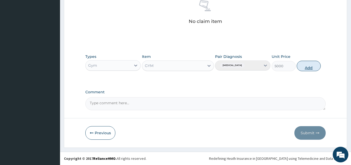
click at [307, 70] on button "Add" at bounding box center [309, 66] width 24 height 10
type input "0"
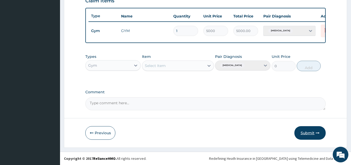
click at [312, 130] on button "Submit" at bounding box center [309, 133] width 31 height 14
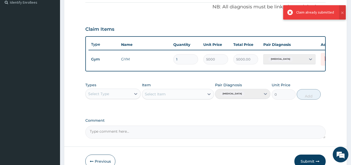
scroll to position [156, 0]
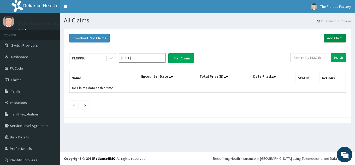
click at [328, 37] on link "Add Claim" at bounding box center [335, 38] width 22 height 9
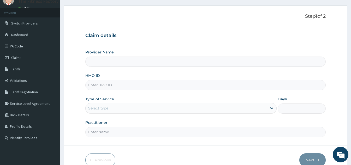
scroll to position [29, 0]
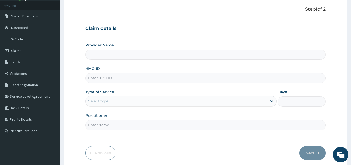
click at [196, 83] on input "HMO ID" at bounding box center [205, 78] width 240 height 10
type input "Fitness Factory Ltd"
type input "1"
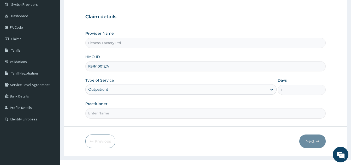
scroll to position [49, 0]
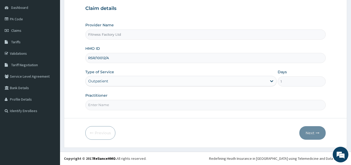
type input "RSR/10012/A"
click at [166, 107] on input "Practitioner" at bounding box center [205, 105] width 240 height 10
type input "AKASH"
click at [319, 136] on button "Next" at bounding box center [312, 133] width 26 height 14
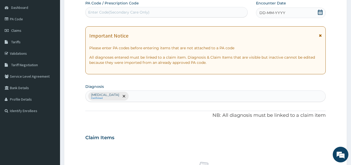
click at [286, 15] on div "DD-MM-YYYY" at bounding box center [291, 13] width 70 height 10
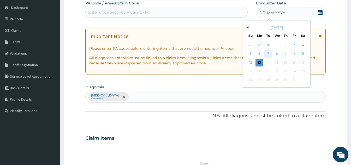
click at [267, 53] on div "7" at bounding box center [268, 54] width 8 height 8
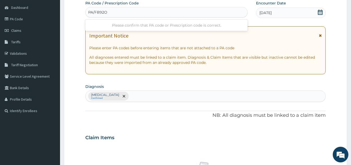
type input "PA/FB92OD"
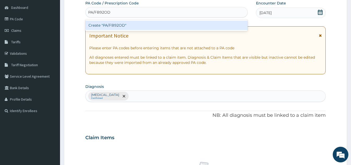
click at [145, 27] on div "Create "PA/FB92OD"" at bounding box center [166, 25] width 162 height 9
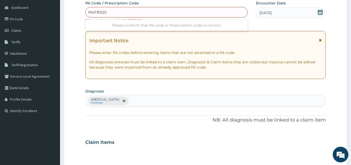
type input "PA/FB920D"
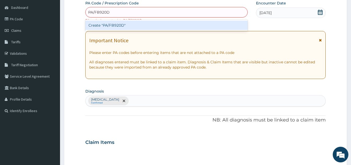
click at [154, 28] on div "Create "PA/FB920D"" at bounding box center [166, 25] width 162 height 9
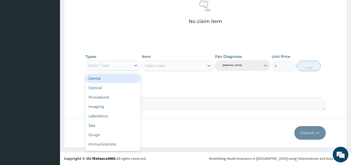
scroll to position [18, 0]
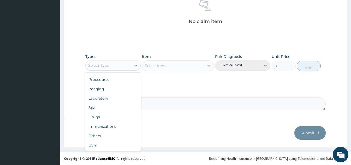
click at [99, 149] on div "Gym" at bounding box center [112, 145] width 55 height 9
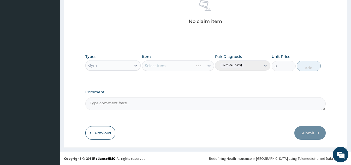
click at [193, 67] on div "Select Item" at bounding box center [178, 66] width 72 height 10
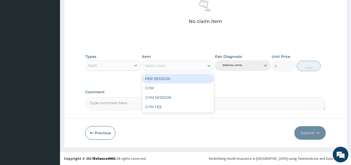
click at [157, 88] on div "GYM" at bounding box center [178, 87] width 72 height 9
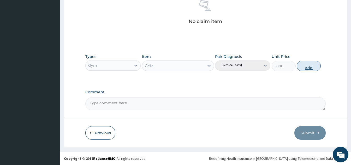
click at [307, 66] on button "Add" at bounding box center [309, 66] width 24 height 10
type input "0"
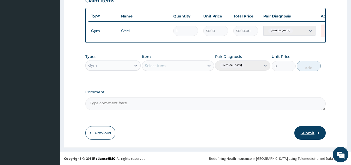
click at [306, 134] on button "Submit" at bounding box center [309, 133] width 31 height 14
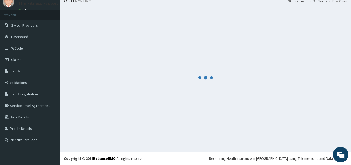
scroll to position [190, 0]
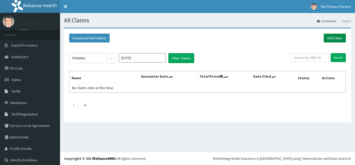
click at [330, 36] on link "Add Claim" at bounding box center [335, 38] width 22 height 9
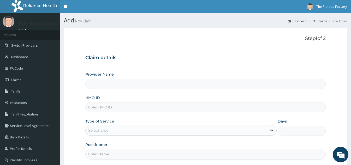
click at [217, 108] on input "HMO ID" at bounding box center [205, 107] width 240 height 10
type input "Fitness Factory Ltd"
type input "1"
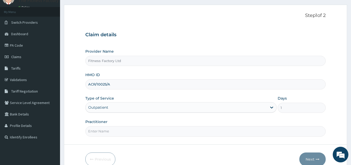
scroll to position [26, 0]
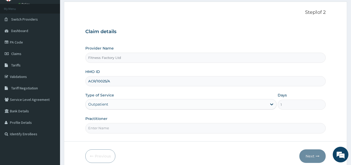
type input "ACR/10025/A"
click at [124, 130] on input "Practitioner" at bounding box center [205, 128] width 240 height 10
type input "AKASH"
click at [312, 158] on button "Next" at bounding box center [312, 156] width 26 height 14
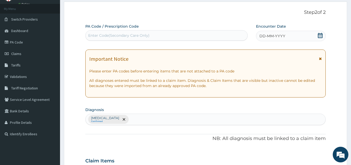
click at [271, 36] on span "DD-MM-YYYY" at bounding box center [272, 35] width 26 height 5
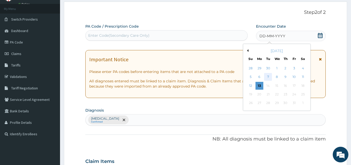
click at [268, 75] on div "7" at bounding box center [268, 77] width 8 height 8
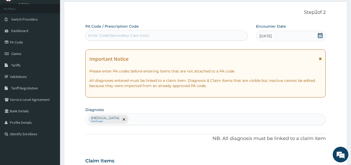
click at [212, 36] on div "Enter Code(Secondary Care Only)" at bounding box center [167, 35] width 162 height 8
type input "A"
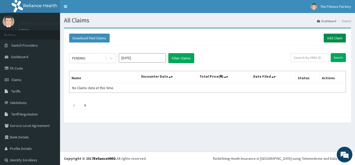
click at [338, 36] on link "Add Claim" at bounding box center [335, 38] width 22 height 9
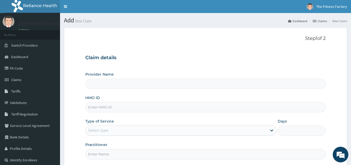
type input "Fitness Factory Ltd"
type input "1"
click at [134, 105] on input "HMO ID" at bounding box center [205, 107] width 240 height 10
type input "ACR/10025/A"
click at [109, 154] on input "Practitioner" at bounding box center [205, 154] width 240 height 10
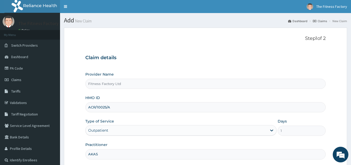
type input "AKASH"
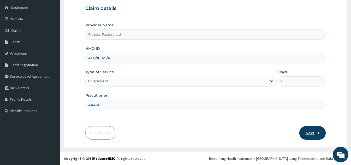
click at [310, 139] on button "Next" at bounding box center [312, 133] width 26 height 14
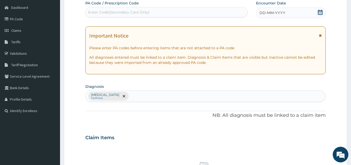
click at [292, 14] on div "DD-MM-YYYY" at bounding box center [291, 13] width 70 height 10
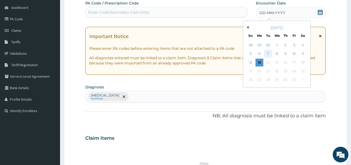
click at [268, 53] on div "7" at bounding box center [268, 54] width 8 height 8
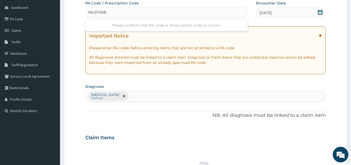
type input "PA/2F68B9"
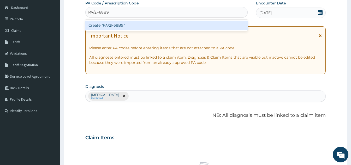
click at [136, 28] on div "Create "PA/2F68B9"" at bounding box center [166, 25] width 162 height 9
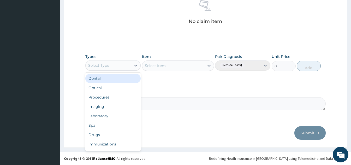
scroll to position [18, 0]
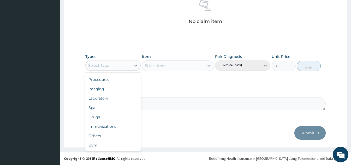
click at [104, 148] on div "Gym" at bounding box center [112, 145] width 55 height 9
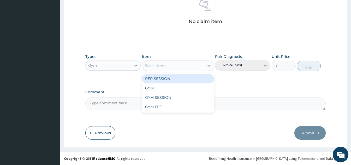
click at [160, 90] on div "GYM" at bounding box center [178, 87] width 72 height 9
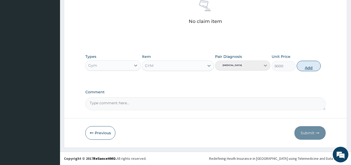
click at [310, 69] on button "Add" at bounding box center [309, 66] width 24 height 10
type input "0"
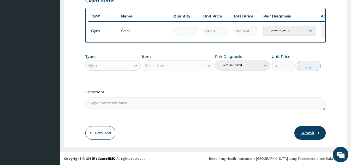
click at [312, 134] on button "Submit" at bounding box center [309, 133] width 31 height 14
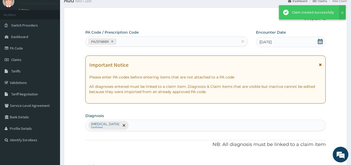
scroll to position [190, 0]
